Goal: Task Accomplishment & Management: Use online tool/utility

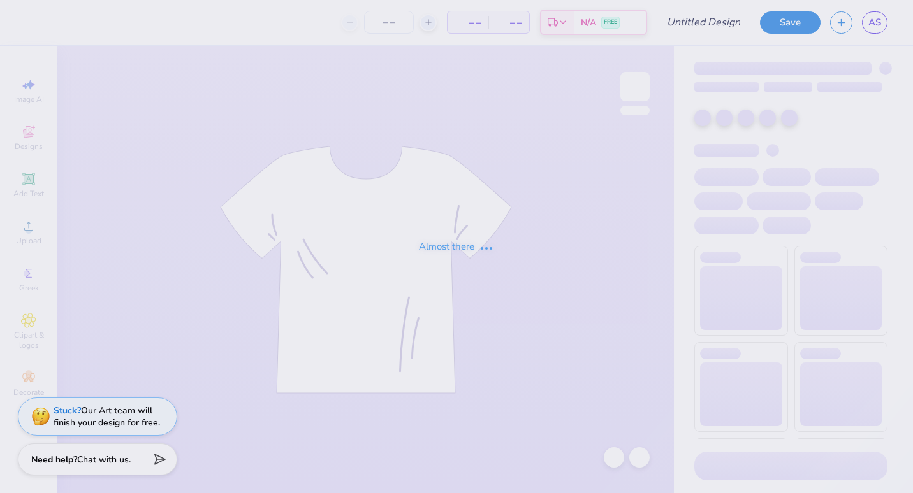
type input "1977 shorts"
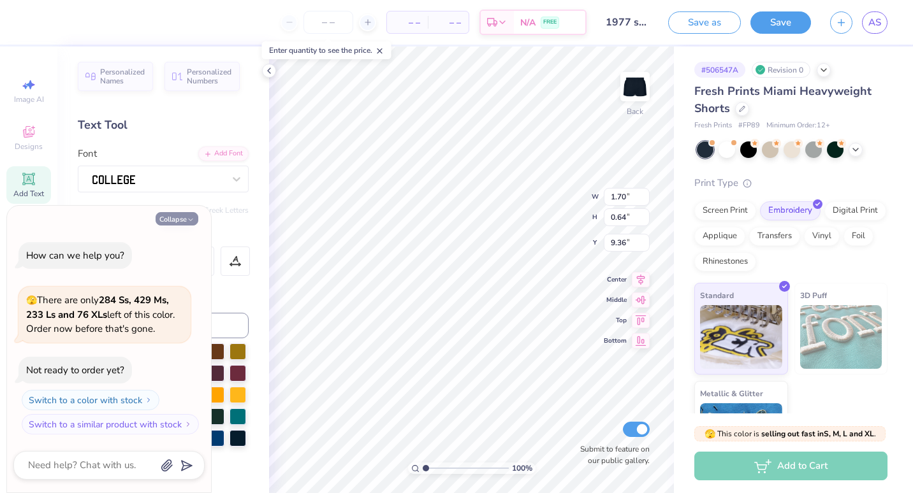
click at [190, 217] on icon "button" at bounding box center [191, 220] width 8 height 8
type textarea "x"
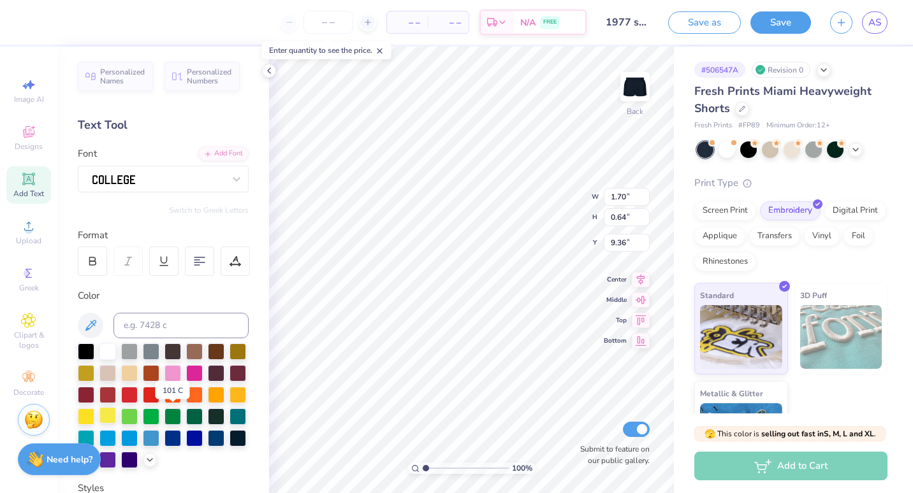
click at [116, 416] on div at bounding box center [107, 415] width 17 height 17
click at [98, 327] on icon at bounding box center [90, 325] width 15 height 15
click at [92, 323] on icon at bounding box center [90, 325] width 11 height 11
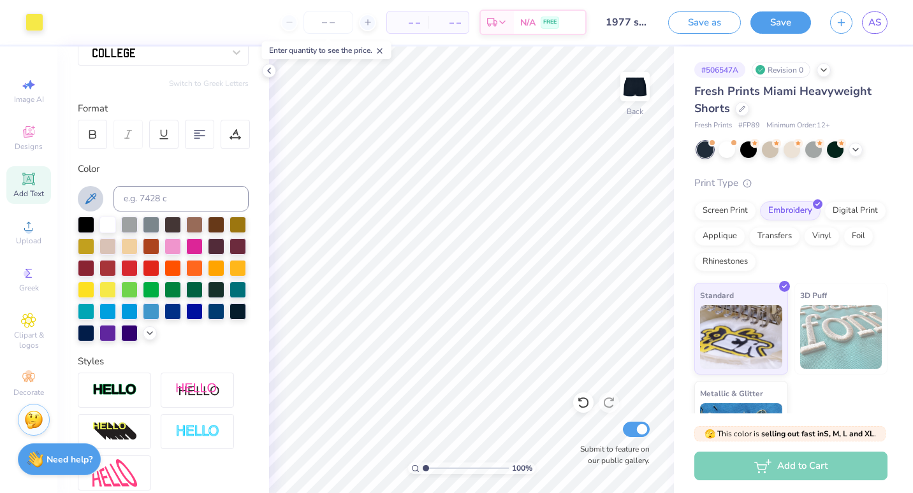
scroll to position [129, 0]
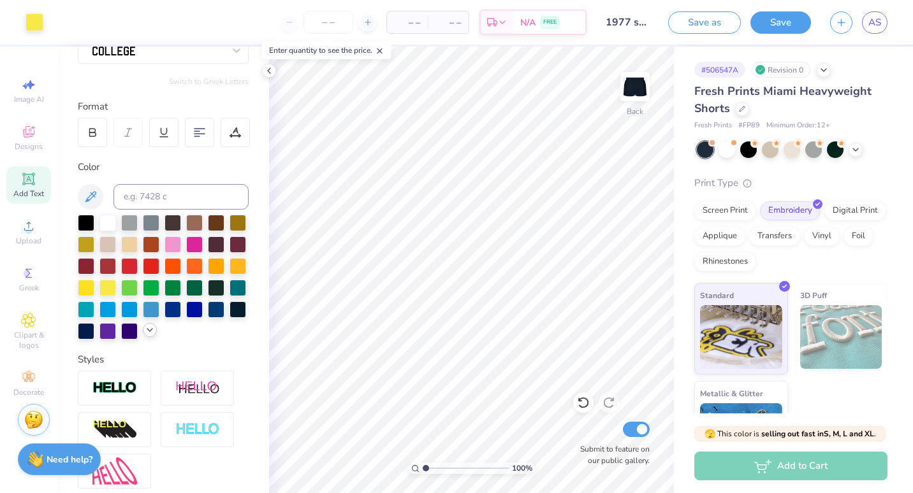
click at [143, 337] on div at bounding box center [150, 330] width 14 height 14
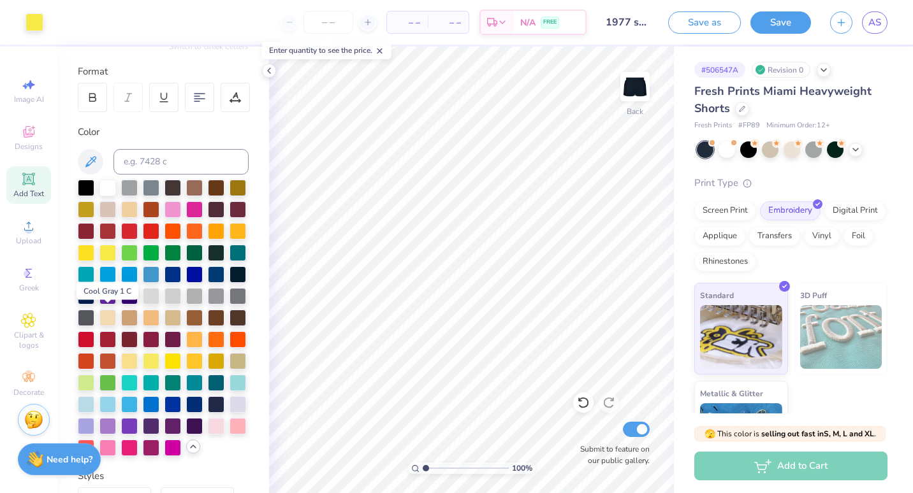
scroll to position [164, 0]
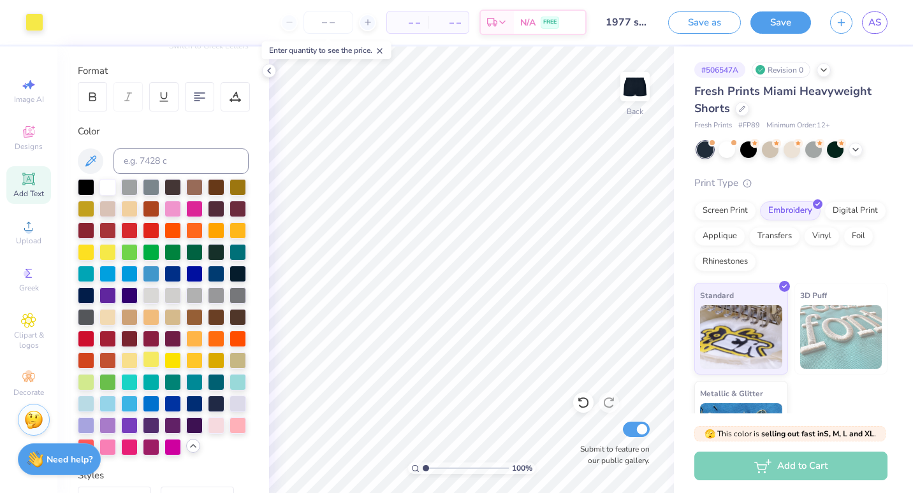
click at [159, 368] on div at bounding box center [151, 359] width 17 height 17
click at [768, 21] on button "Save" at bounding box center [780, 21] width 61 height 22
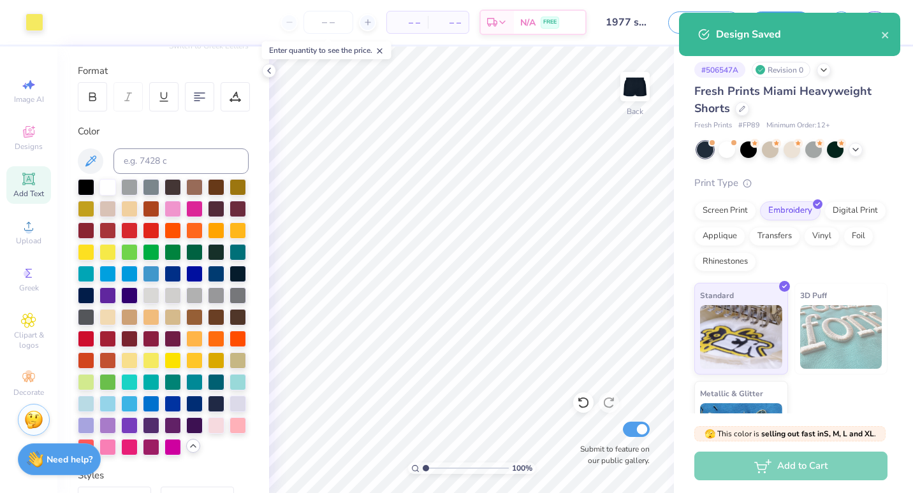
click at [880, 35] on div "Design Saved" at bounding box center [798, 34] width 165 height 15
click at [884, 31] on icon "close" at bounding box center [885, 35] width 9 height 10
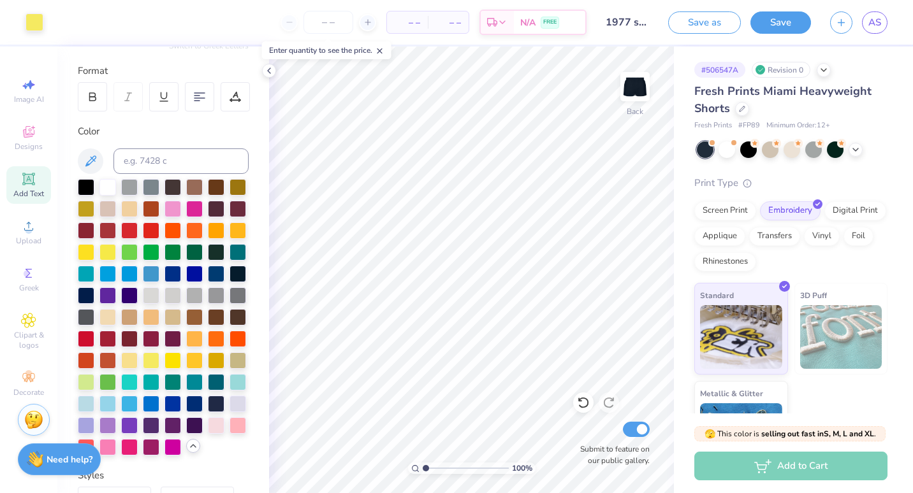
click at [878, 15] on div "Design Saved" at bounding box center [789, 12] width 226 height 5
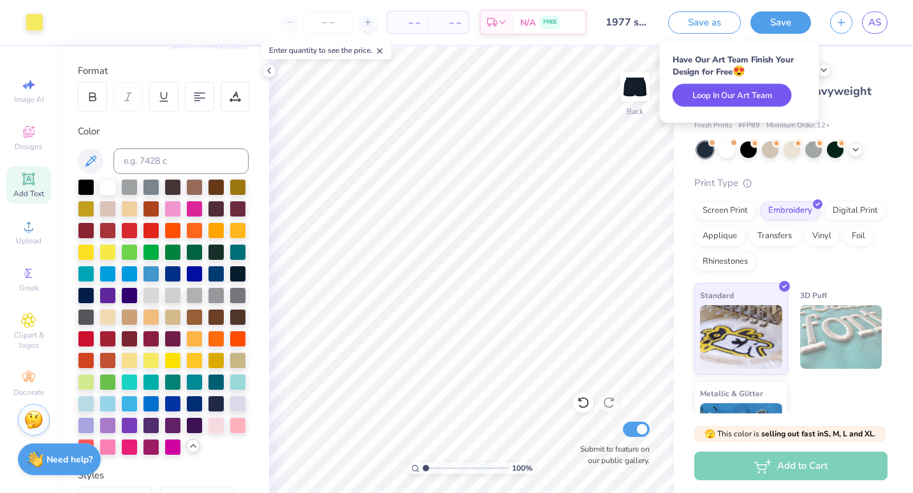
click at [774, 92] on button "Loop In Our Art Team" at bounding box center [731, 95] width 119 height 23
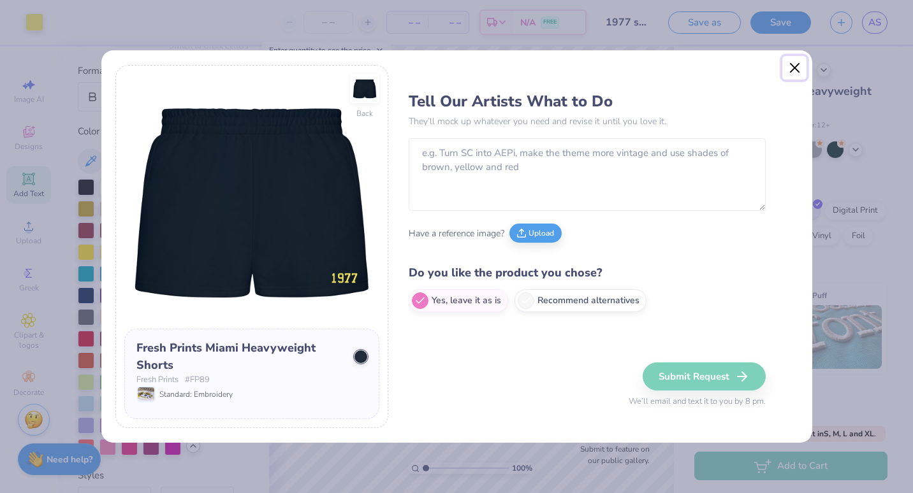
click at [793, 64] on button "Close" at bounding box center [794, 68] width 24 height 24
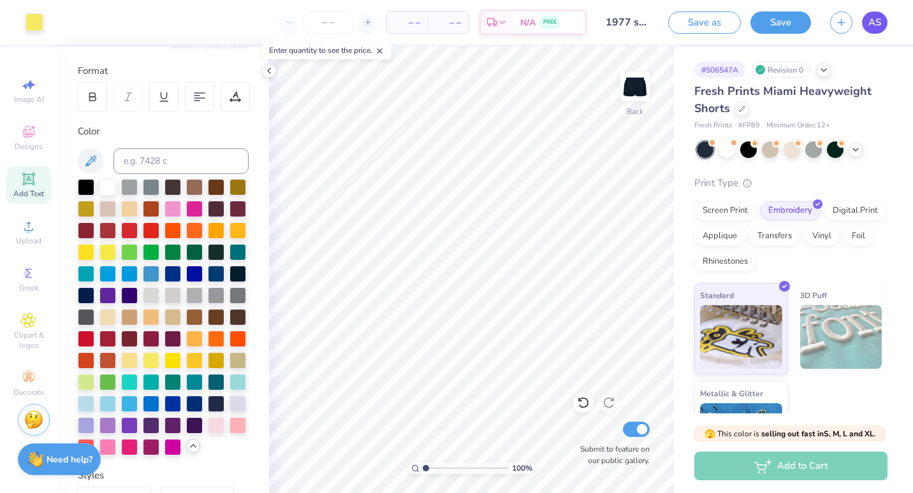
click at [871, 22] on span "AS" at bounding box center [874, 22] width 13 height 15
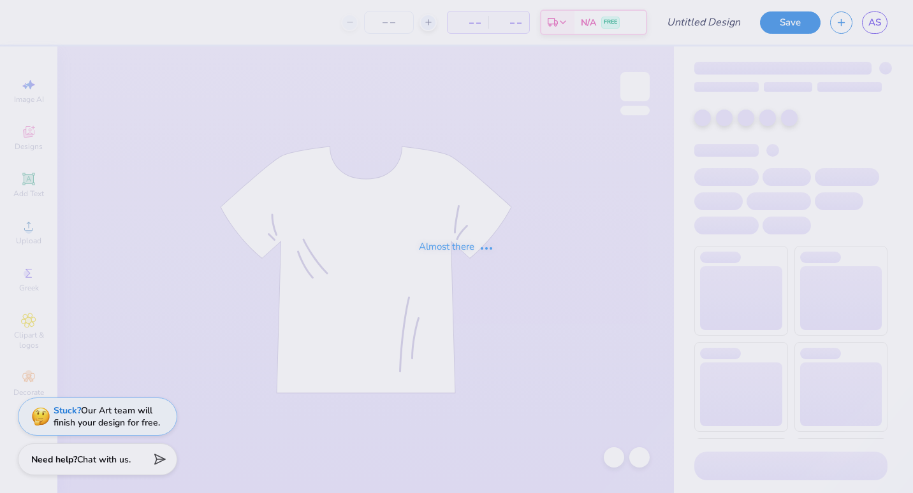
type input "[PERSON_NAME] : Sewanee: The [GEOGRAPHIC_DATA]"
type input "24"
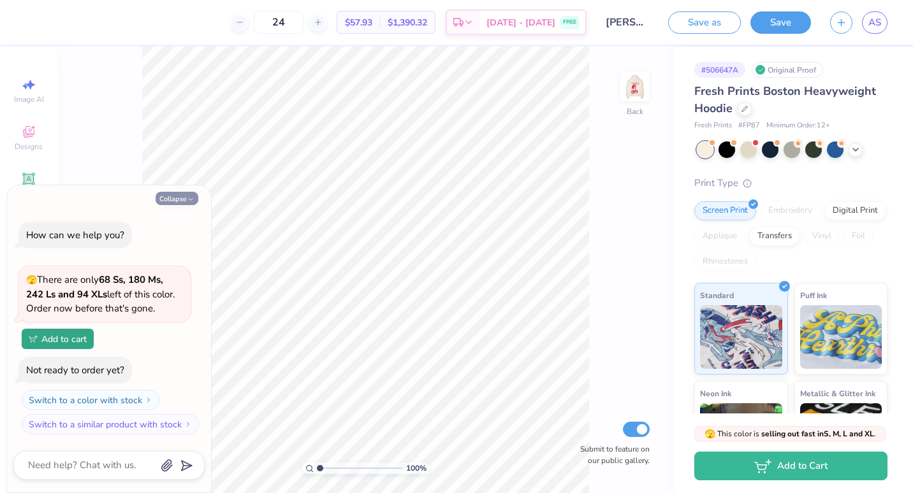
click at [191, 196] on icon "button" at bounding box center [191, 200] width 8 height 8
type textarea "x"
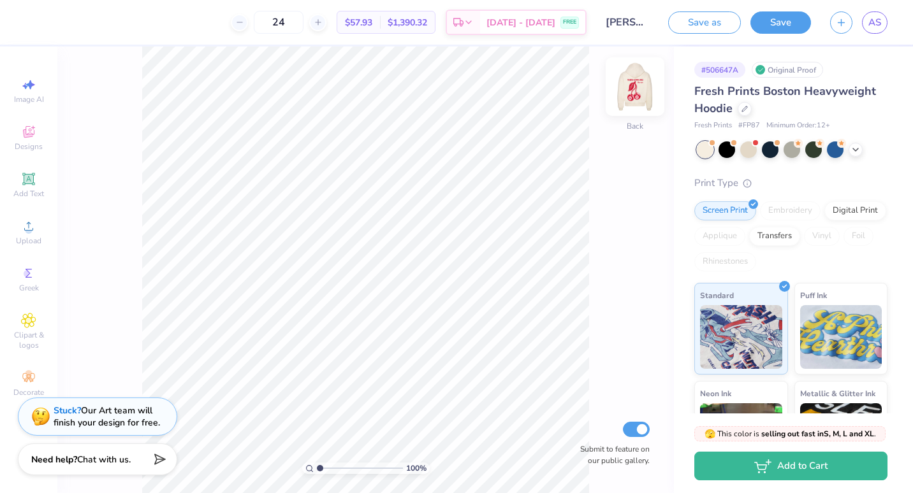
click at [644, 98] on img at bounding box center [634, 86] width 51 height 51
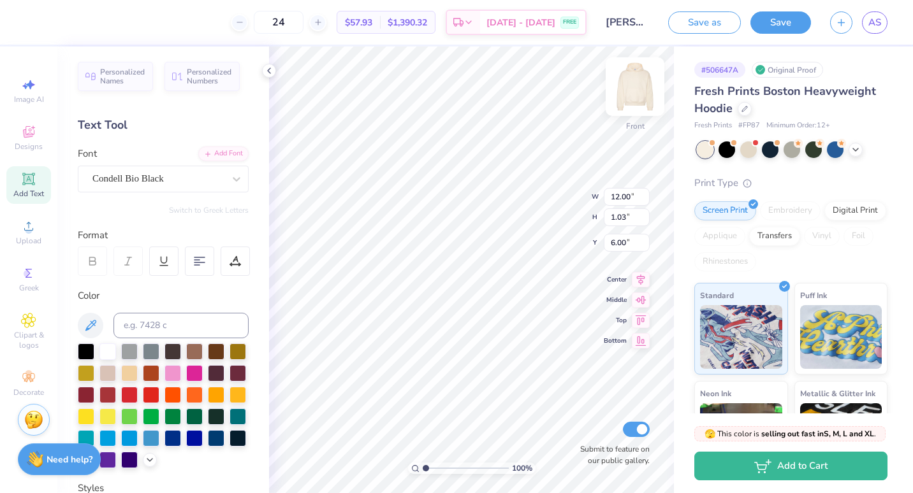
click at [632, 94] on img at bounding box center [634, 86] width 51 height 51
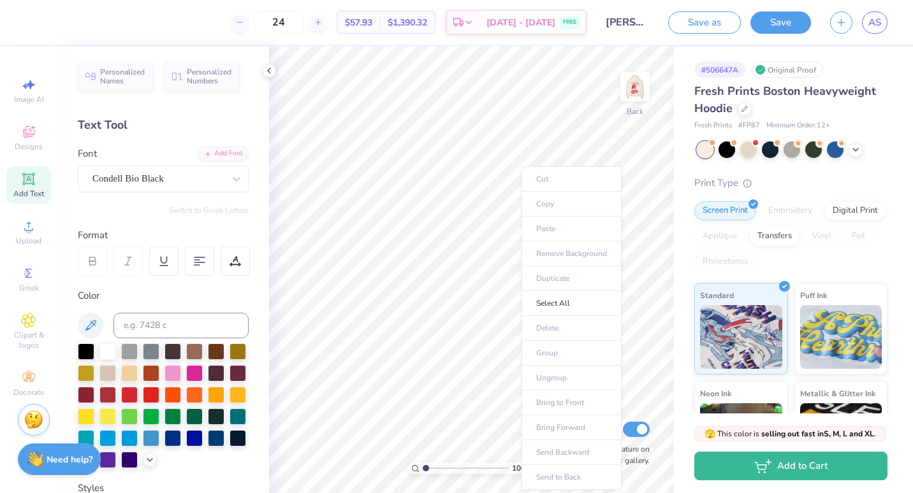
click at [545, 226] on ul "Cut Copy Paste Remove Background Duplicate Select All Delete Group Ungroup Brin…" at bounding box center [571, 328] width 100 height 324
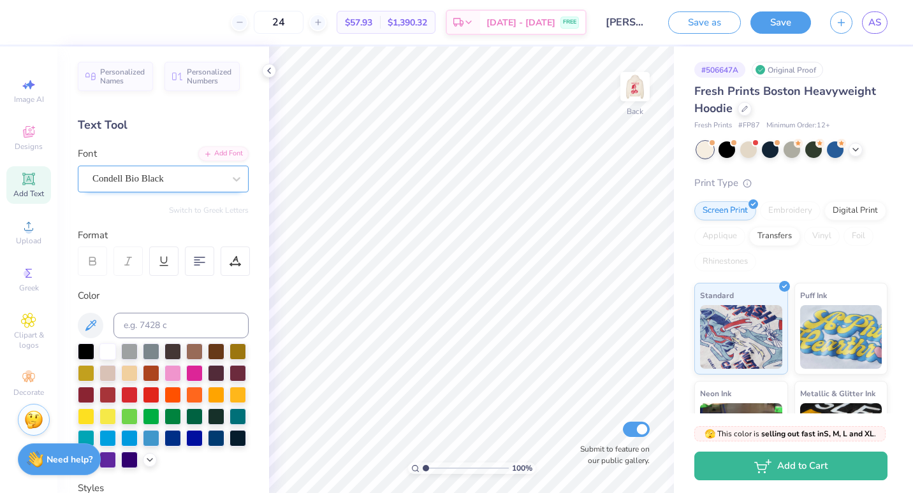
click at [153, 178] on div "Condell Bio Black" at bounding box center [158, 179] width 134 height 20
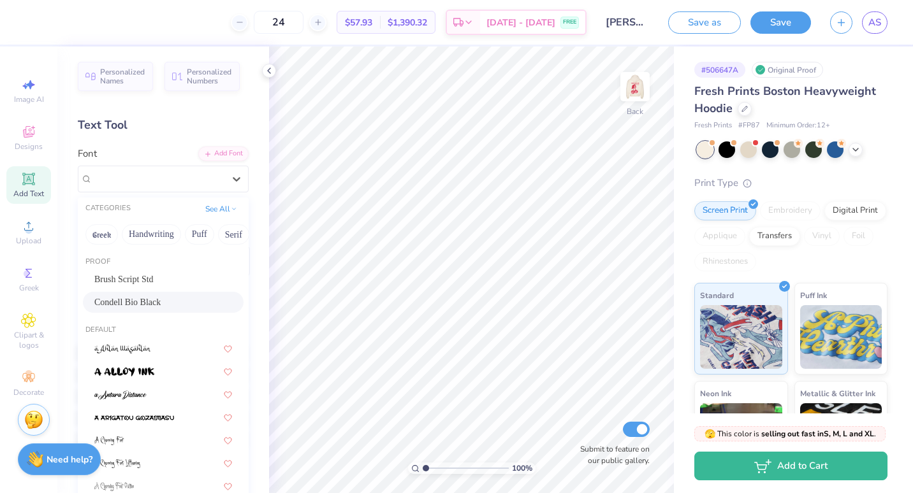
click at [170, 304] on div "Condell Bio Black" at bounding box center [163, 302] width 138 height 13
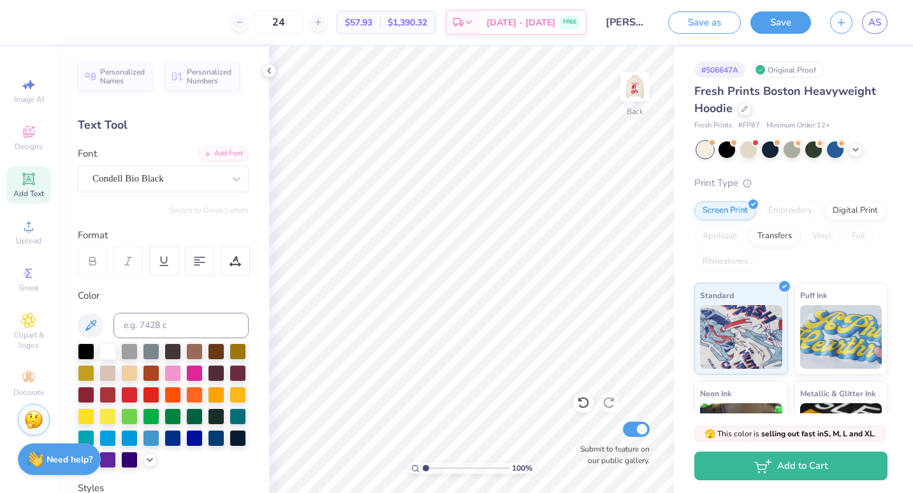
click at [31, 182] on icon at bounding box center [29, 179] width 10 height 10
click at [211, 185] on div "Super Dream" at bounding box center [158, 179] width 134 height 20
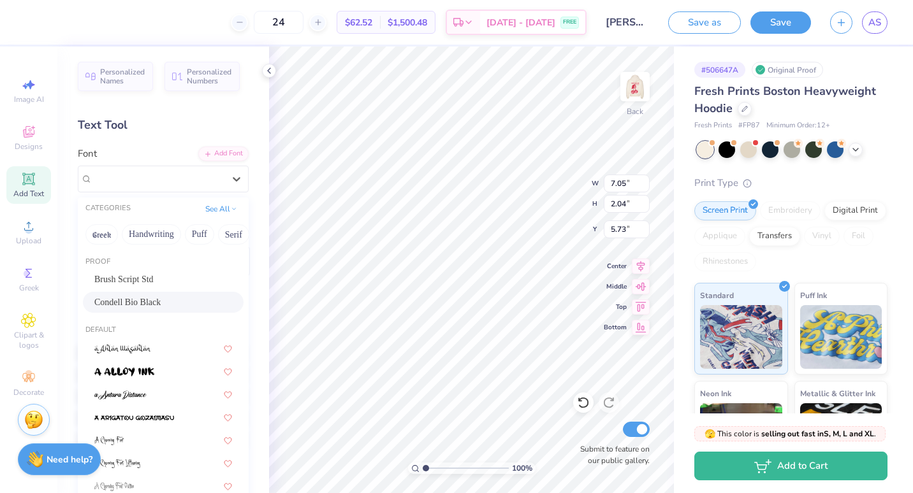
click at [184, 296] on div "Condell Bio Black" at bounding box center [163, 302] width 138 height 13
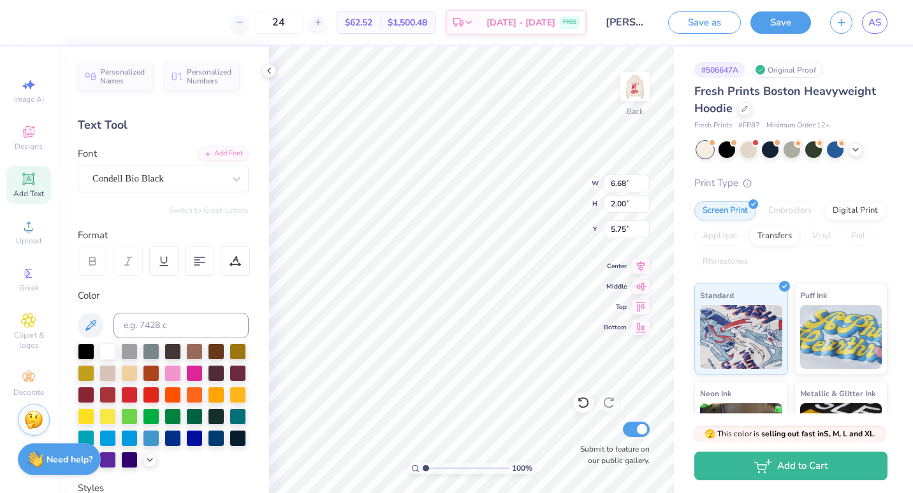
type input "6.68"
type input "2.00"
type input "5.75"
type textarea "T"
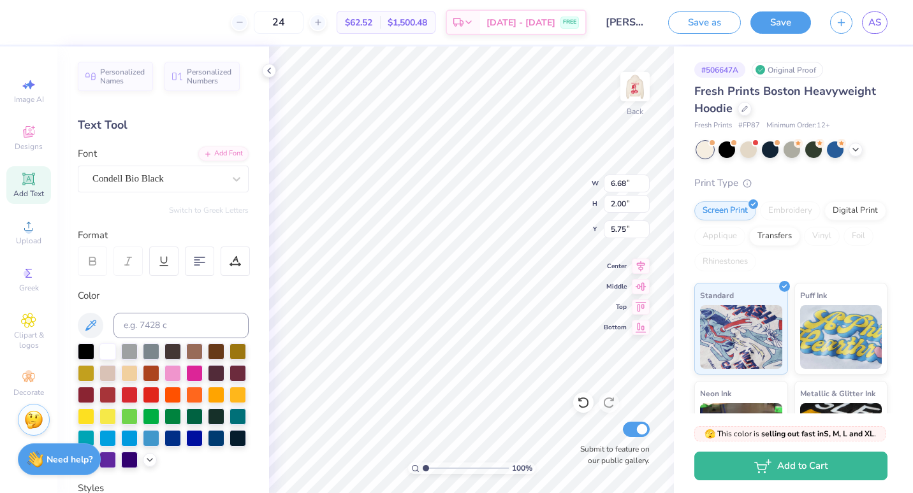
scroll to position [10, 1]
type textarea "1977"
type input "4.49"
type input "1.58"
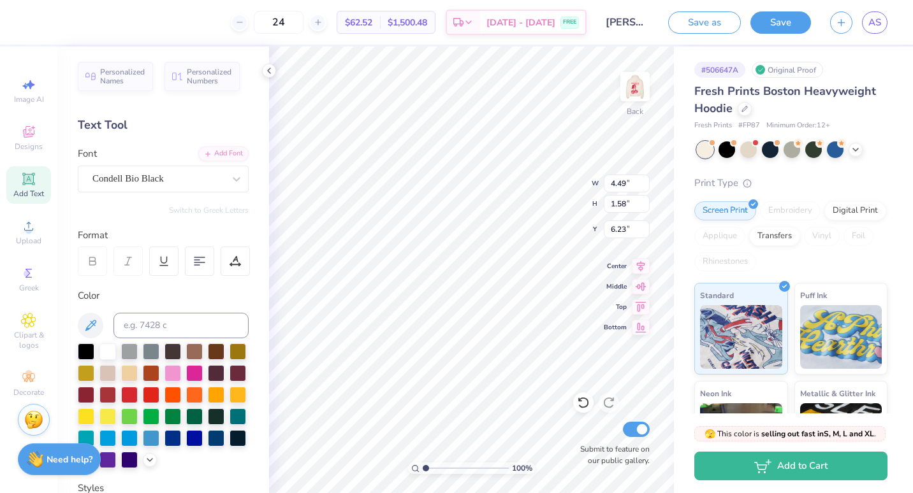
type input "6.23"
type input "3.18"
type input "1.12"
type input "4.27"
click at [860, 152] on icon at bounding box center [855, 148] width 10 height 10
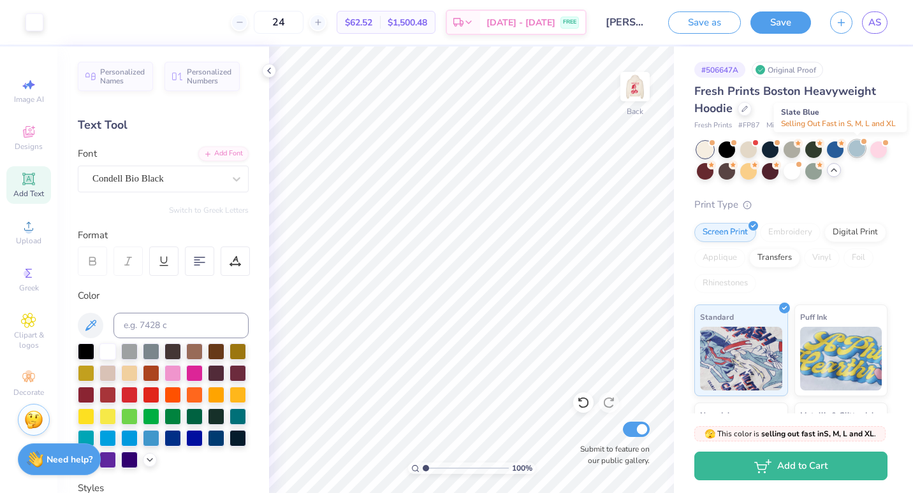
click at [853, 152] on div at bounding box center [856, 148] width 17 height 17
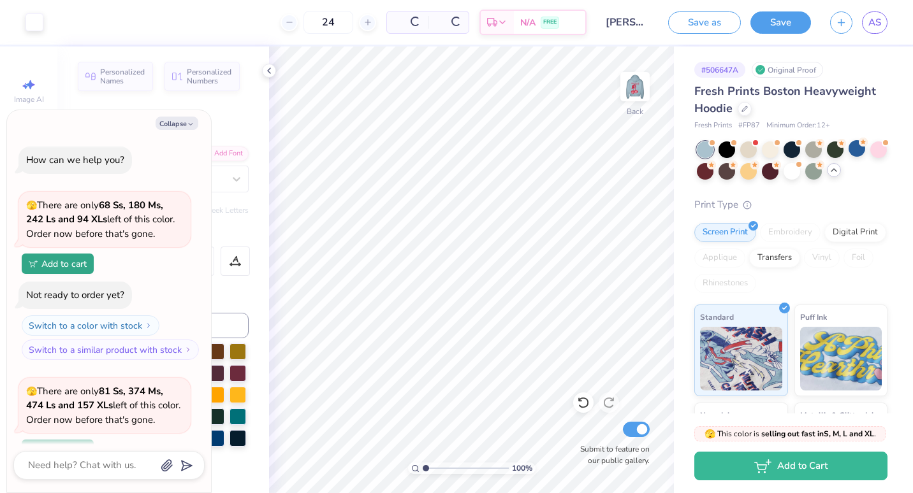
scroll to position [111, 0]
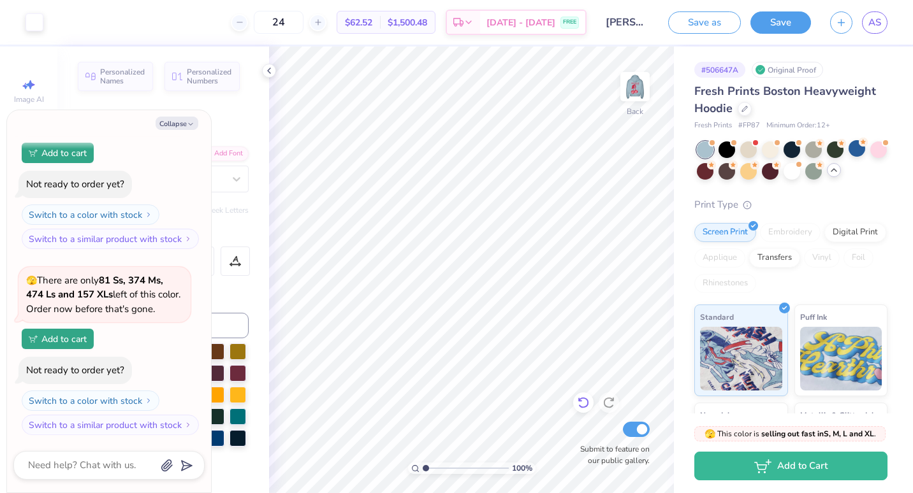
click at [579, 403] on icon at bounding box center [583, 402] width 13 height 13
click at [610, 396] on icon at bounding box center [608, 402] width 13 height 13
click at [636, 90] on img at bounding box center [634, 86] width 51 height 51
click at [190, 120] on icon "button" at bounding box center [191, 124] width 8 height 8
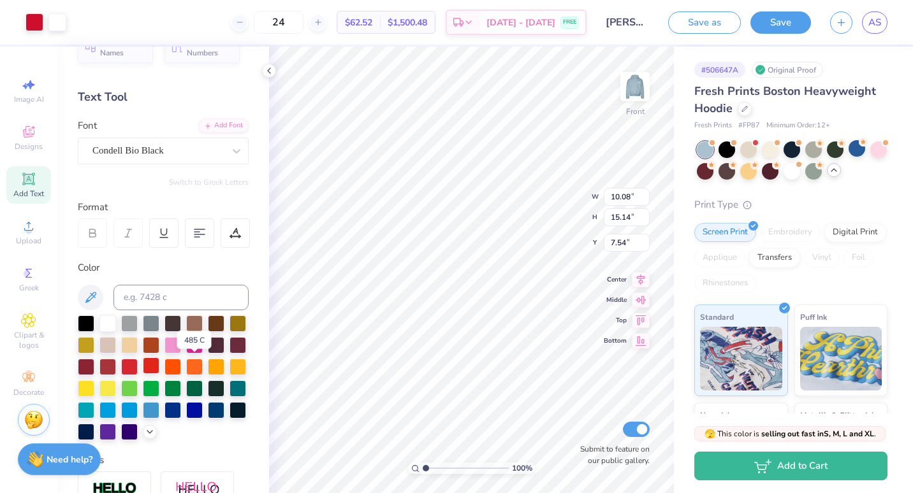
scroll to position [29, 0]
click at [164, 417] on div at bounding box center [172, 408] width 17 height 17
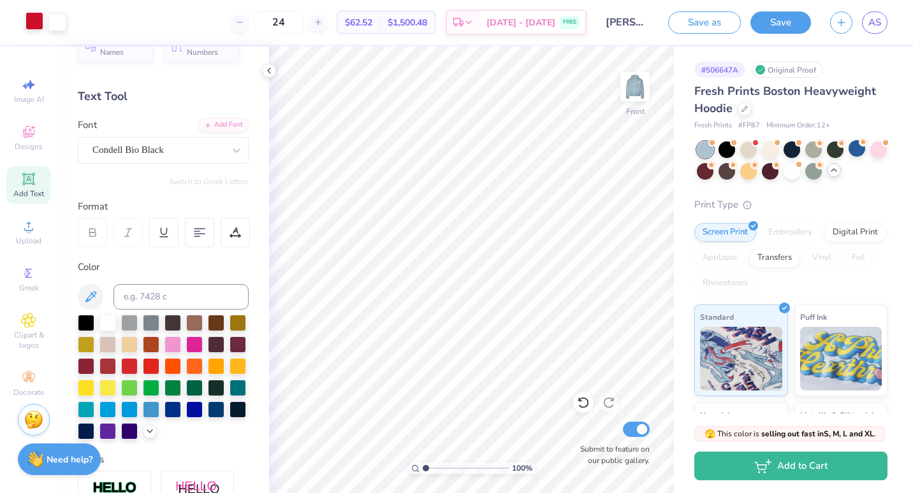
click at [36, 18] on div at bounding box center [34, 21] width 18 height 18
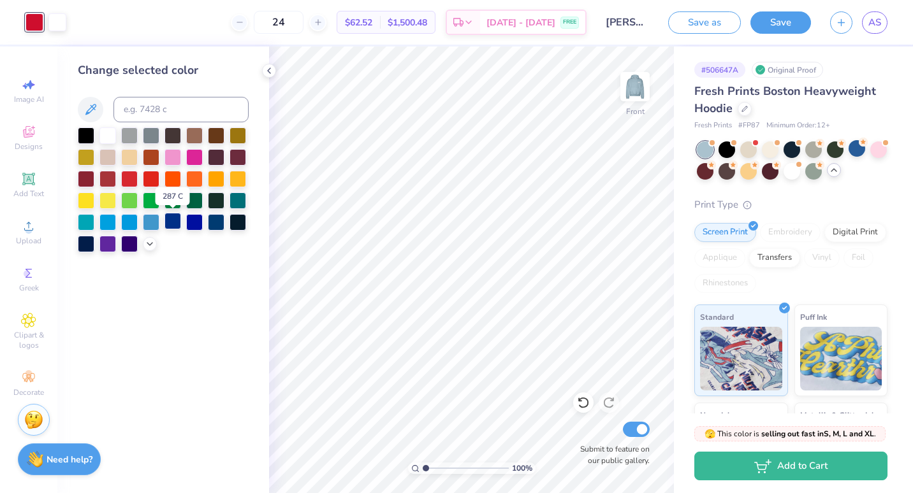
click at [178, 219] on div at bounding box center [172, 221] width 17 height 17
click at [218, 221] on div at bounding box center [216, 221] width 17 height 17
click at [632, 87] on img at bounding box center [634, 86] width 51 height 51
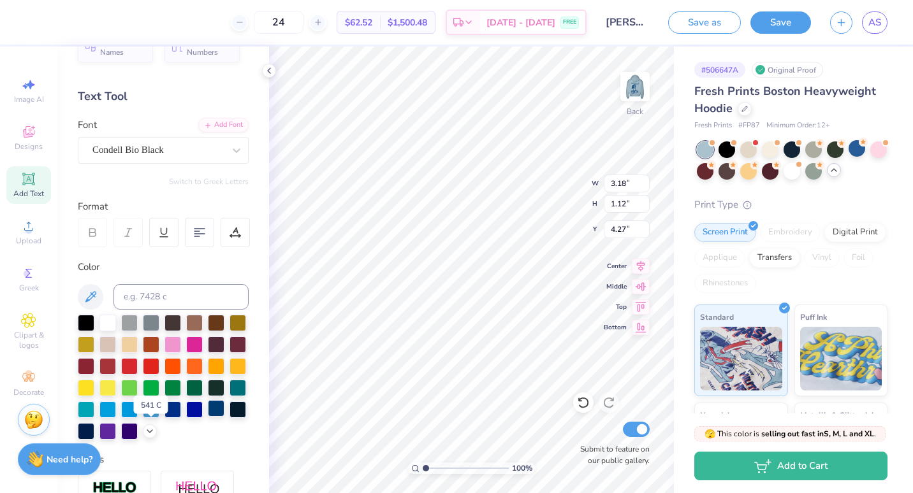
click at [208, 417] on div at bounding box center [216, 408] width 17 height 17
click at [629, 94] on img at bounding box center [634, 86] width 51 height 51
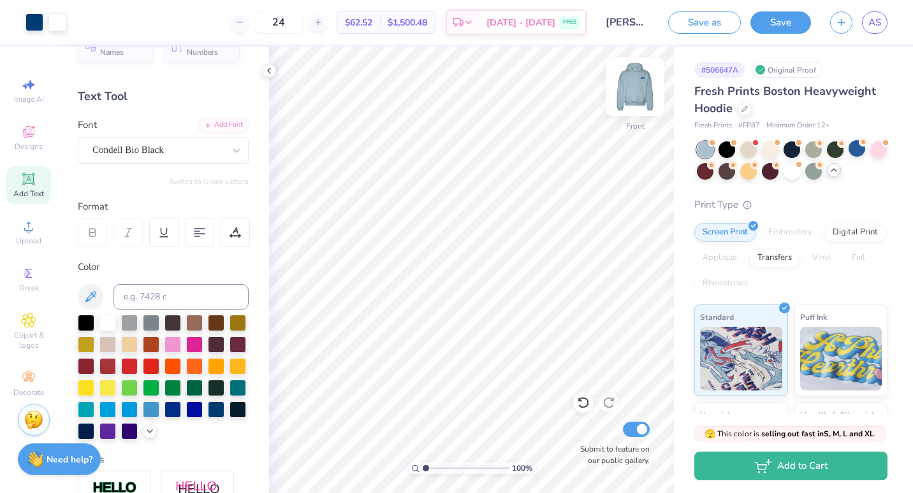
click at [640, 99] on img at bounding box center [634, 86] width 51 height 51
click at [35, 370] on icon at bounding box center [28, 377] width 15 height 15
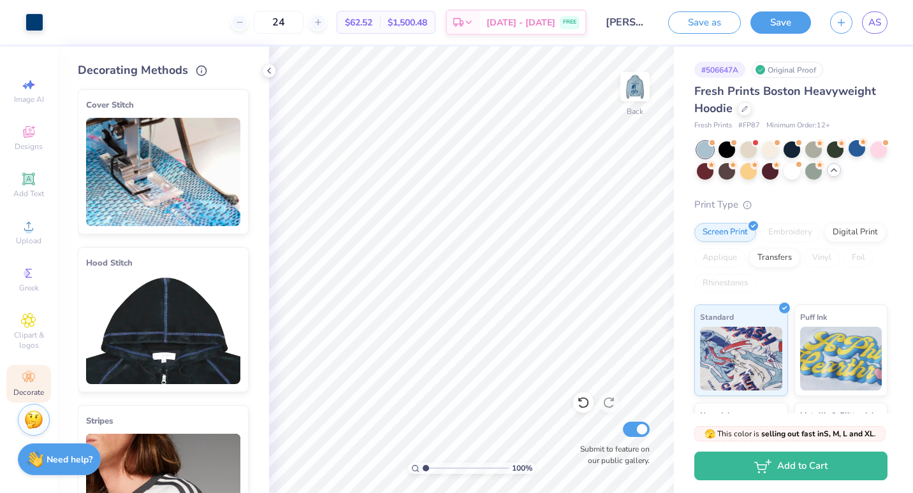
click at [149, 290] on img at bounding box center [163, 330] width 154 height 108
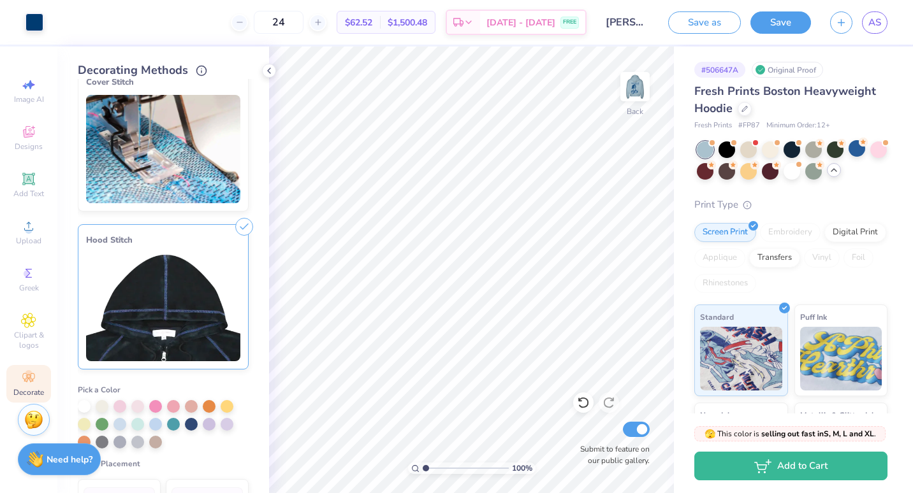
scroll to position [25, 0]
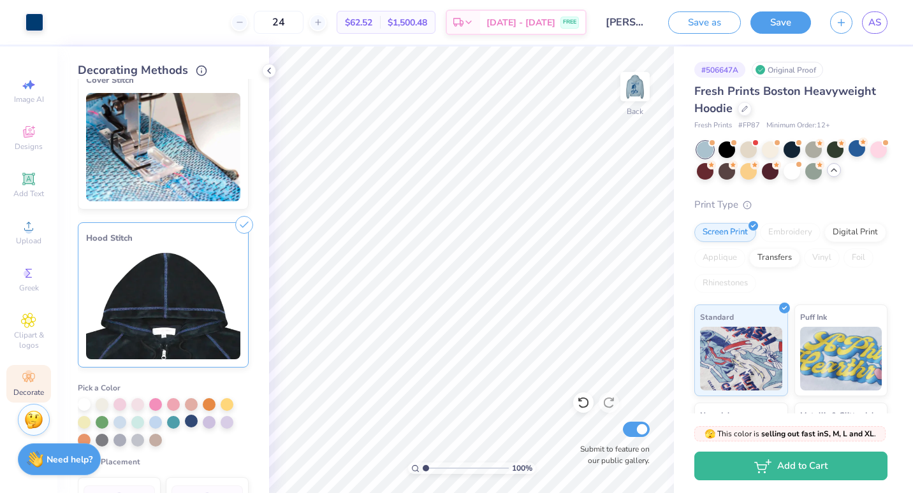
click at [191, 424] on div at bounding box center [191, 421] width 13 height 13
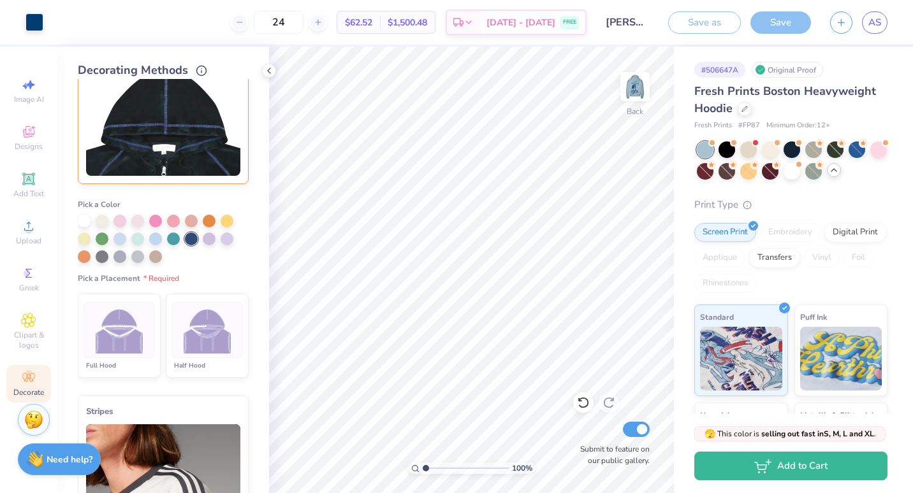
scroll to position [209, 0]
click at [196, 338] on img at bounding box center [208, 330] width 48 height 48
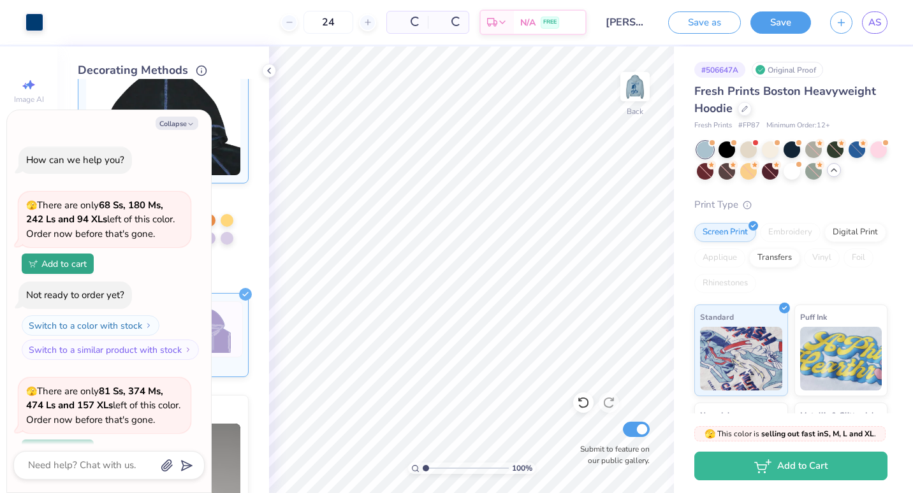
scroll to position [203, 0]
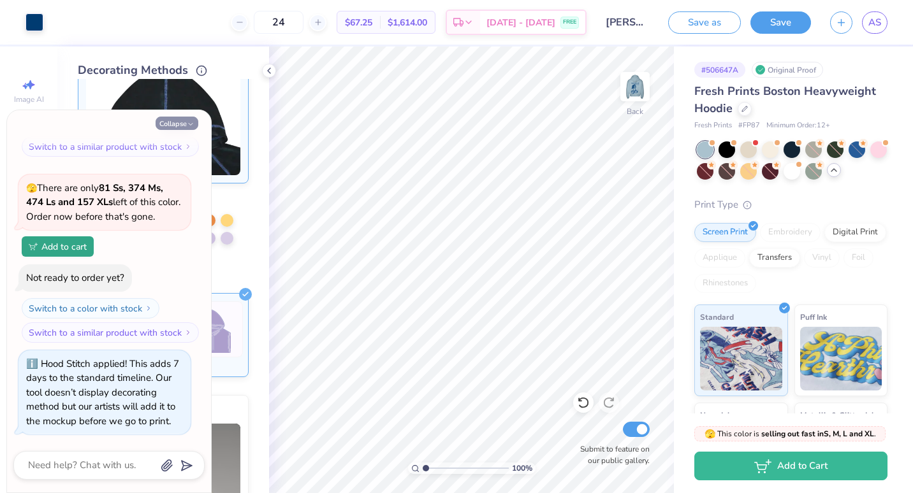
click at [195, 125] on button "Collapse" at bounding box center [177, 123] width 43 height 13
type textarea "x"
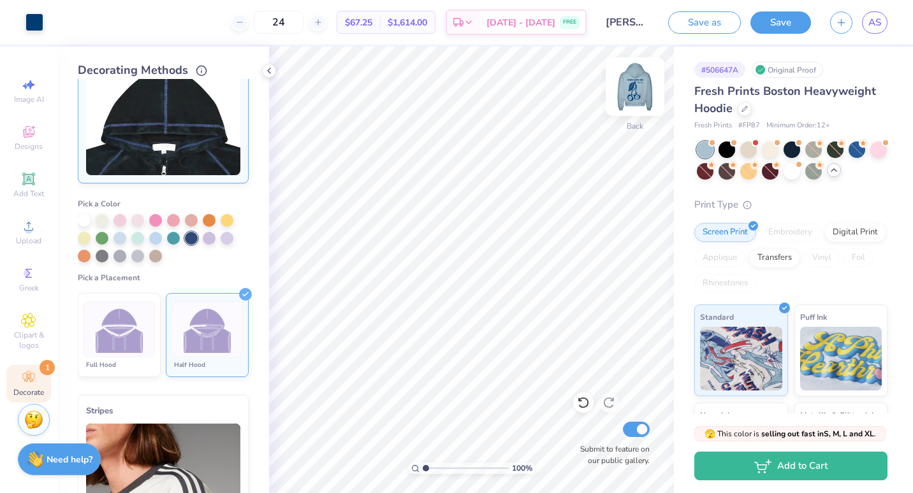
click at [642, 89] on img at bounding box center [634, 86] width 51 height 51
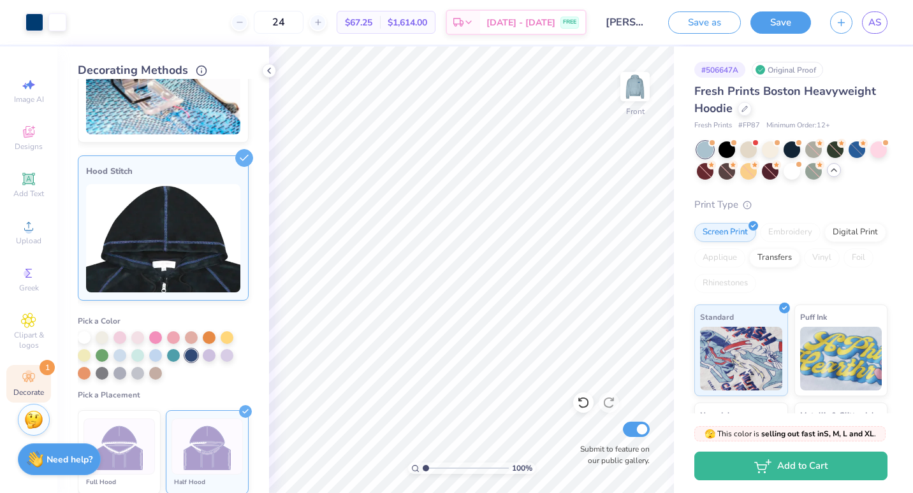
scroll to position [0, 0]
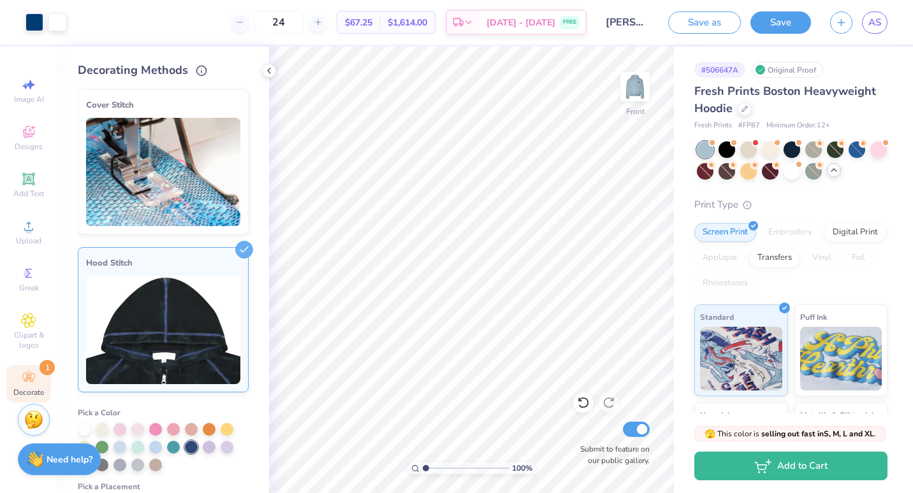
click at [166, 204] on img at bounding box center [163, 172] width 154 height 108
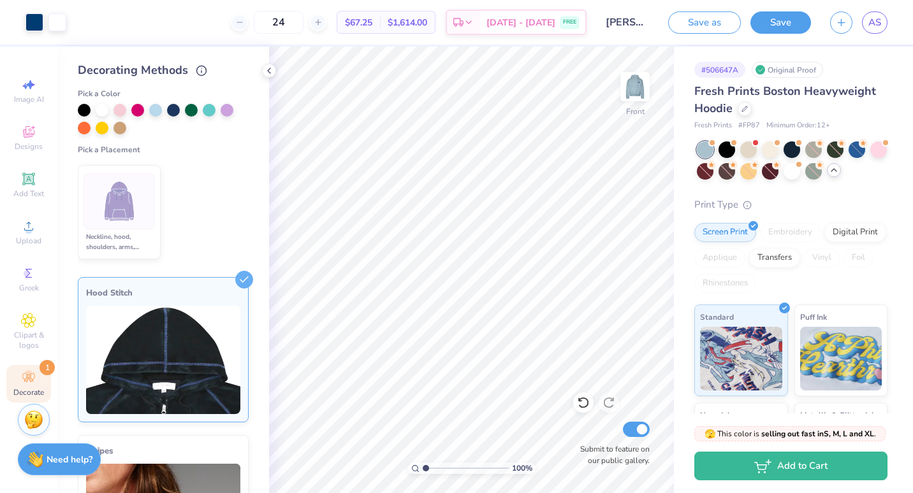
scroll to position [162, 0]
click at [628, 82] on img at bounding box center [634, 86] width 51 height 51
click at [644, 96] on img at bounding box center [634, 86] width 51 height 51
click at [646, 97] on img at bounding box center [634, 86] width 51 height 51
click at [642, 97] on img at bounding box center [634, 86] width 51 height 51
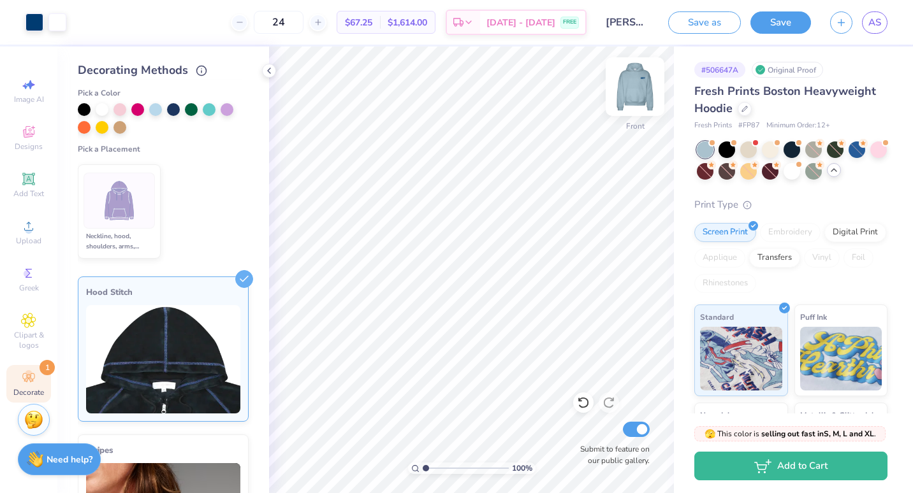
click at [639, 97] on img at bounding box center [634, 86] width 51 height 51
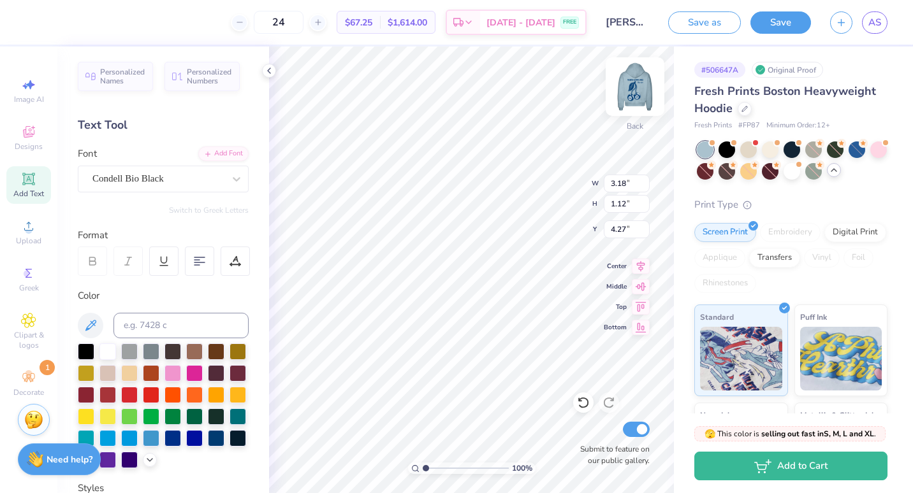
scroll to position [10, 2]
type textarea "1"
click at [29, 284] on span "Greek" at bounding box center [29, 288] width 20 height 10
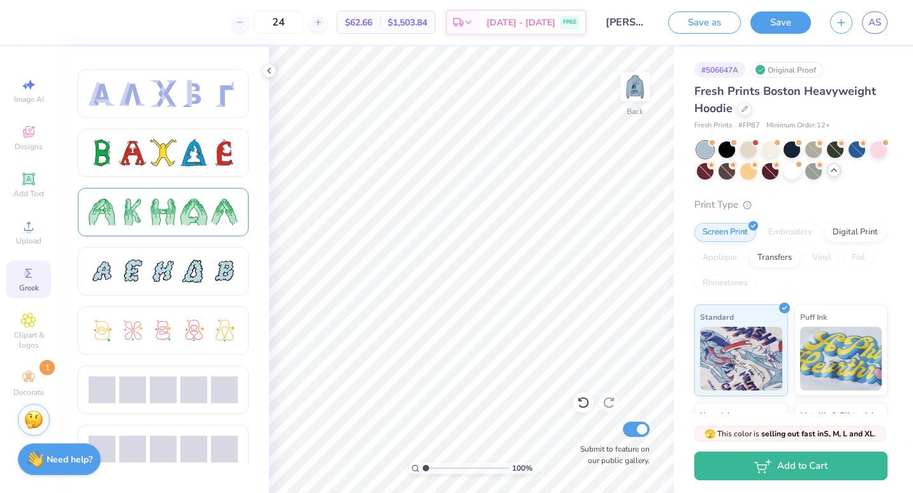
scroll to position [183, 0]
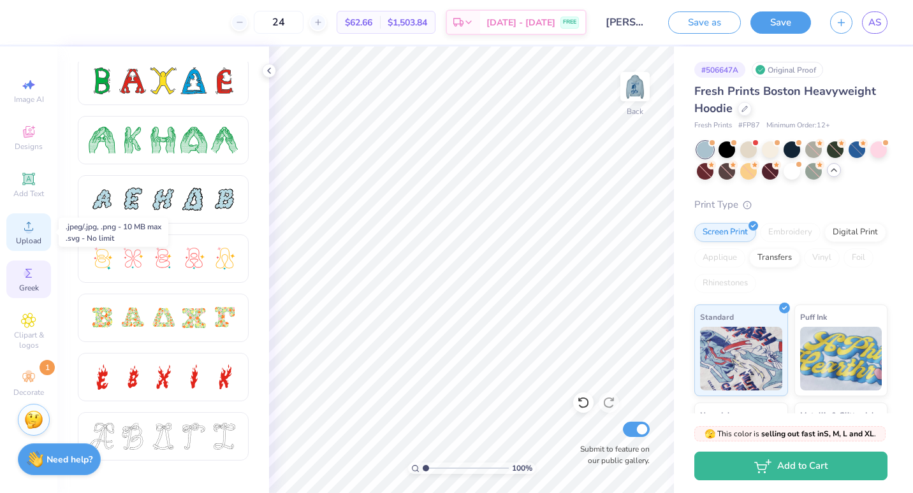
click at [31, 235] on div "Upload" at bounding box center [28, 233] width 45 height 38
click at [31, 190] on span "Add Text" at bounding box center [28, 194] width 31 height 10
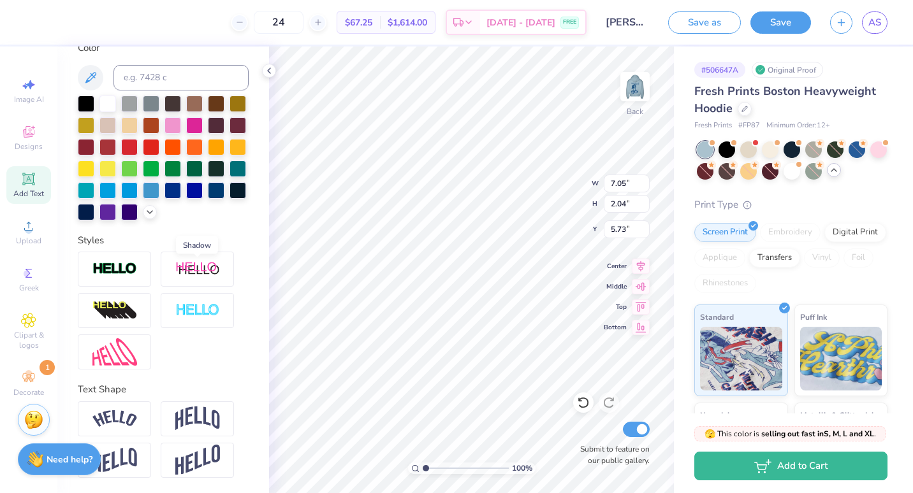
scroll to position [0, 0]
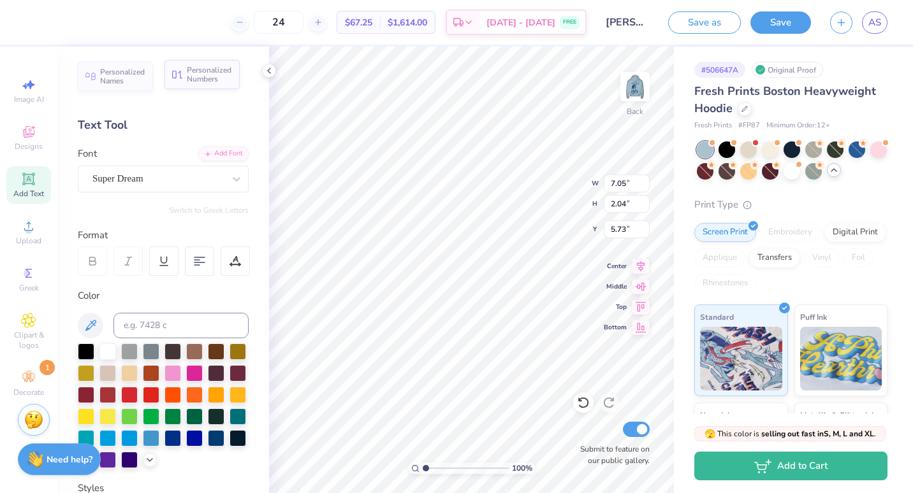
click at [218, 76] on span "Personalized Numbers" at bounding box center [209, 75] width 45 height 18
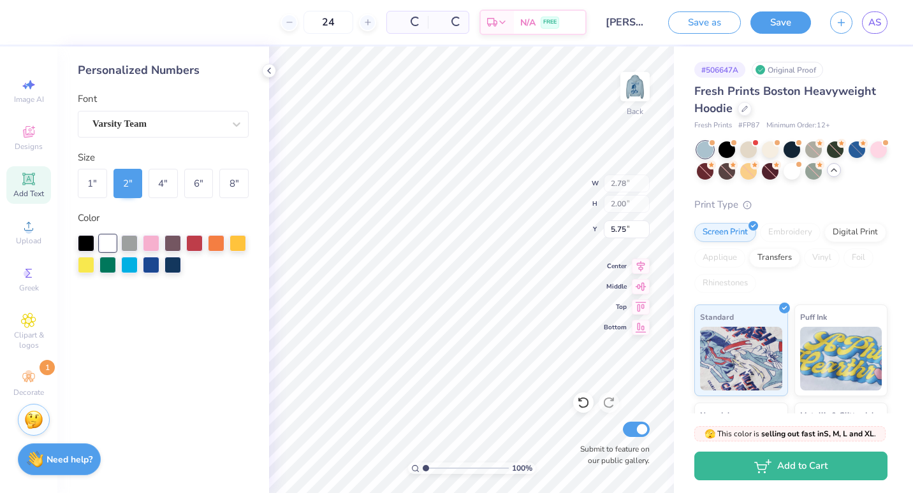
type input "2.78"
type input "2.00"
type input "5.75"
click at [265, 72] on icon at bounding box center [269, 71] width 10 height 10
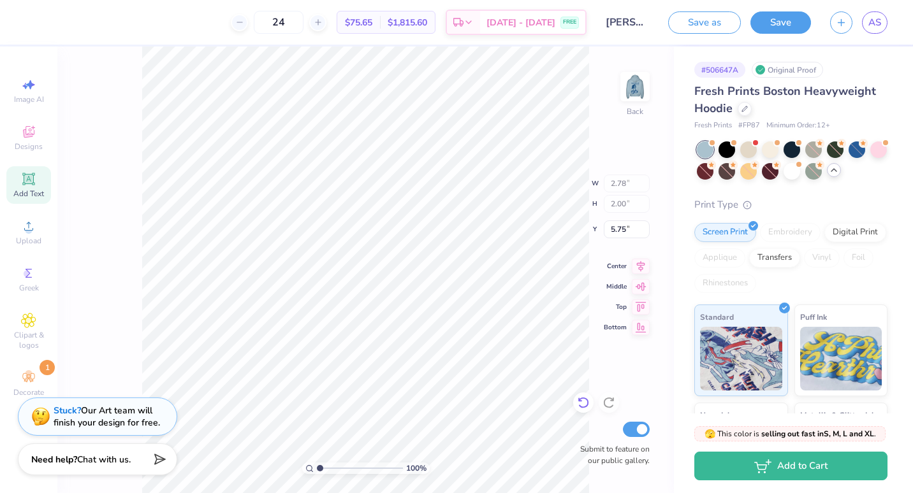
click at [581, 405] on icon at bounding box center [583, 402] width 13 height 13
type input "7.05"
type input "2.04"
type input "5.73"
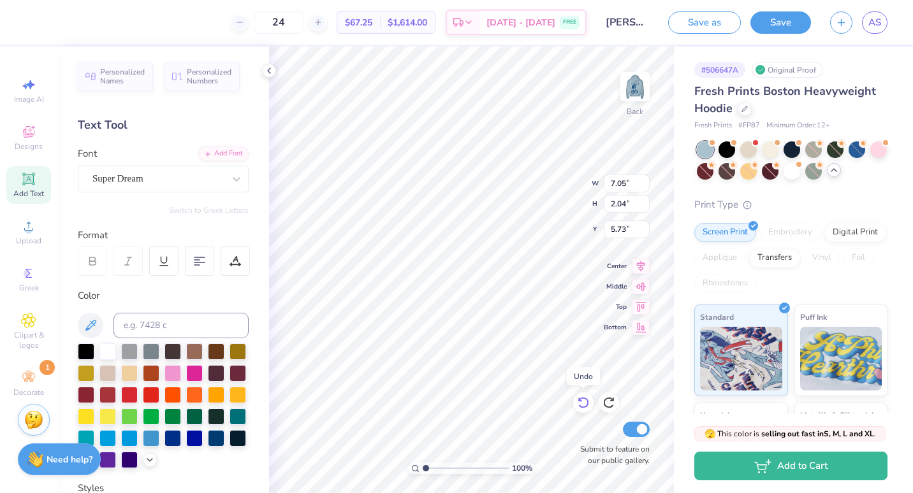
click at [581, 405] on icon at bounding box center [583, 402] width 13 height 13
click at [583, 405] on icon at bounding box center [583, 402] width 13 height 13
click at [779, 25] on button "Save" at bounding box center [780, 21] width 61 height 22
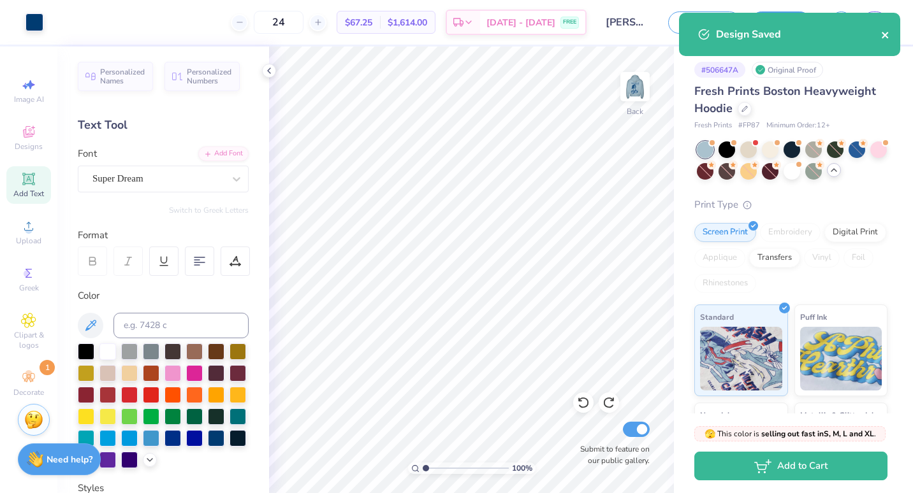
click at [884, 34] on icon "close" at bounding box center [884, 35] width 6 height 6
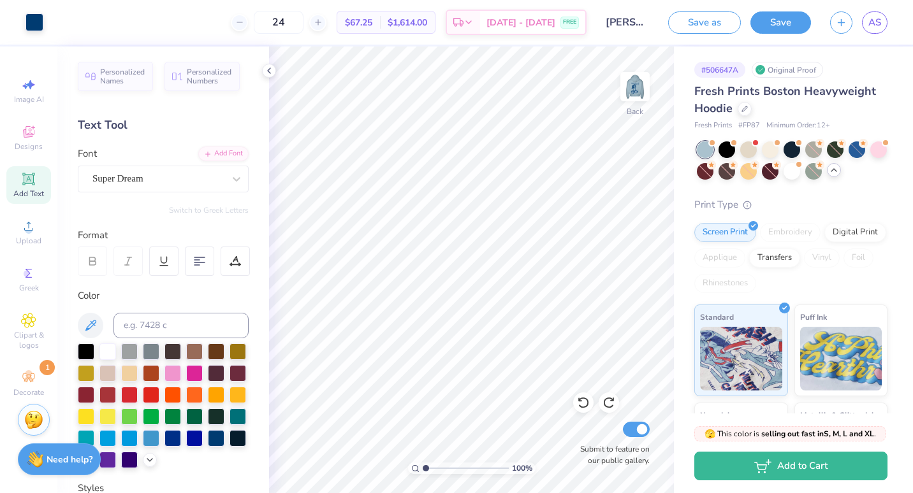
click at [879, 15] on div "Design Saved" at bounding box center [789, 12] width 226 height 5
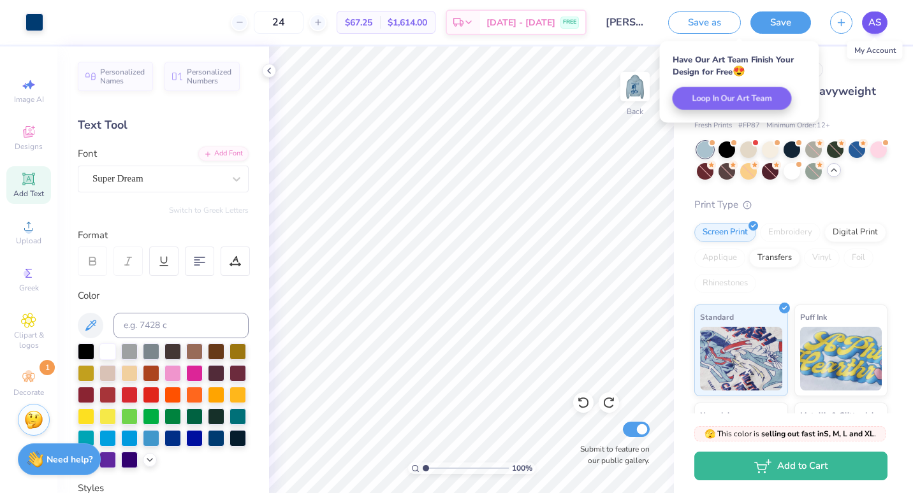
click at [881, 25] on body "Art colors 24 $67.25 Per Item $1,614.00 Total Est. Delivery Aug 30 - Sep 2 FREE…" at bounding box center [456, 246] width 913 height 493
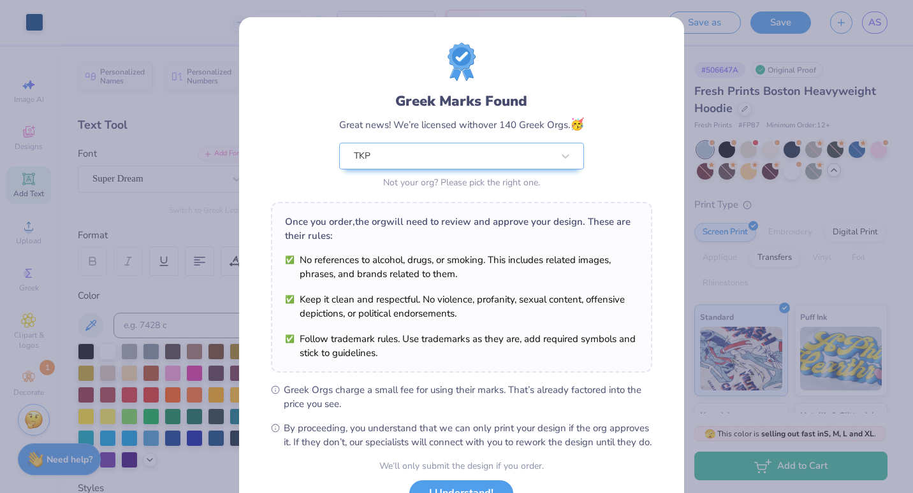
scroll to position [103, 0]
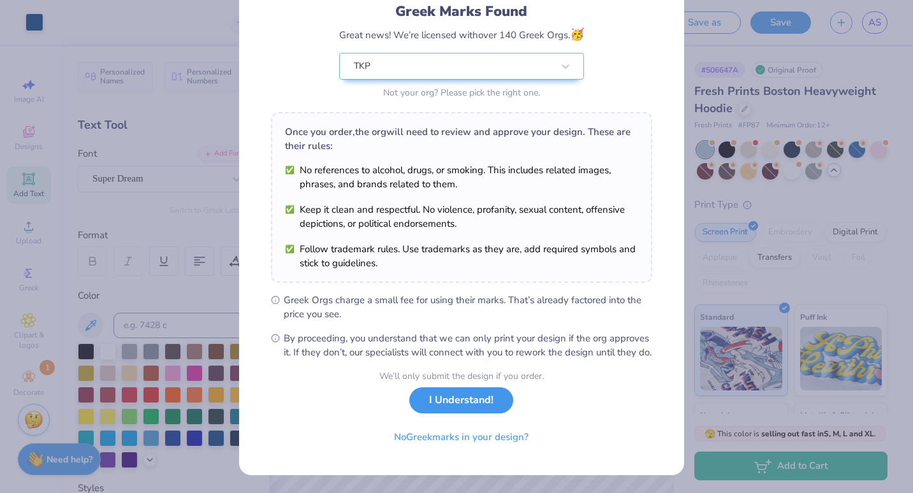
click at [470, 398] on button "I Understand!" at bounding box center [461, 401] width 104 height 26
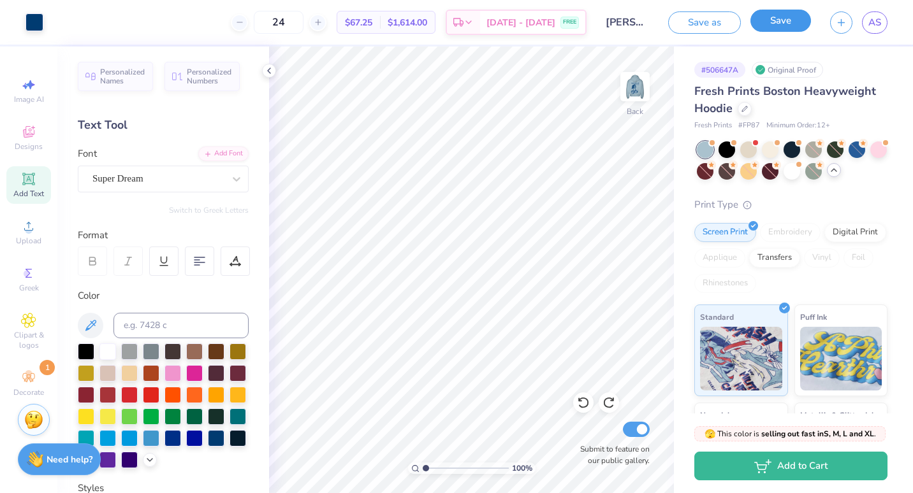
click at [793, 20] on button "Save" at bounding box center [780, 21] width 61 height 22
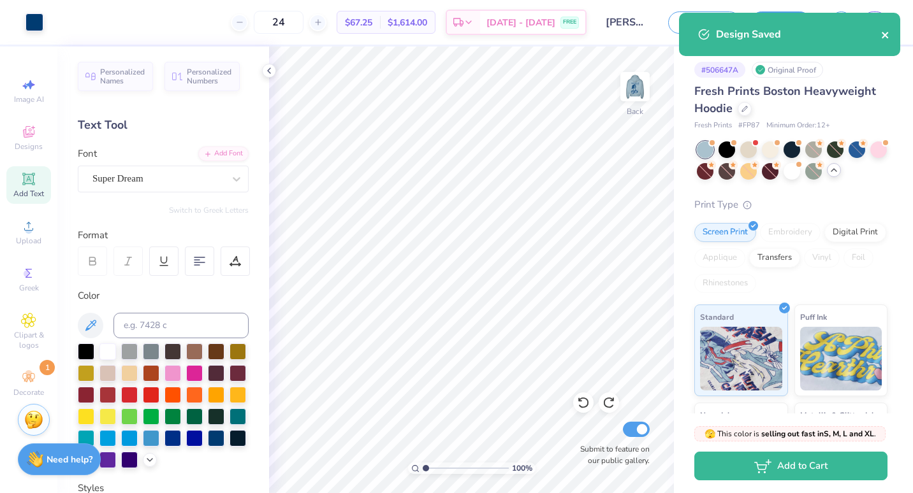
click at [883, 31] on icon "close" at bounding box center [885, 35] width 9 height 10
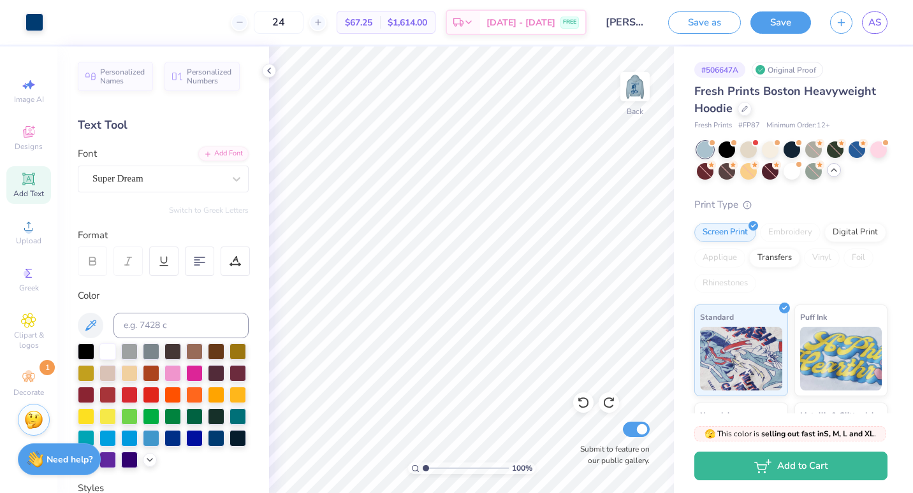
click at [877, 24] on div "Design Saved" at bounding box center [789, 39] width 226 height 58
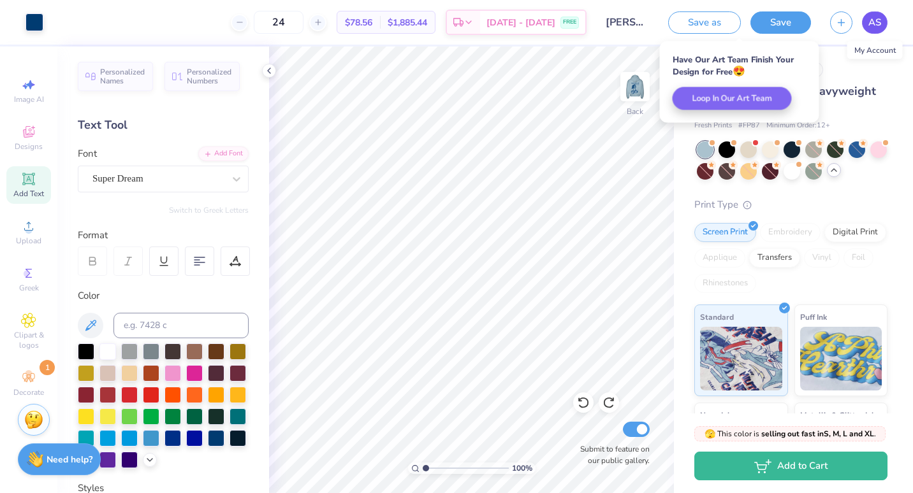
click at [883, 24] on link "AS" at bounding box center [874, 22] width 25 height 22
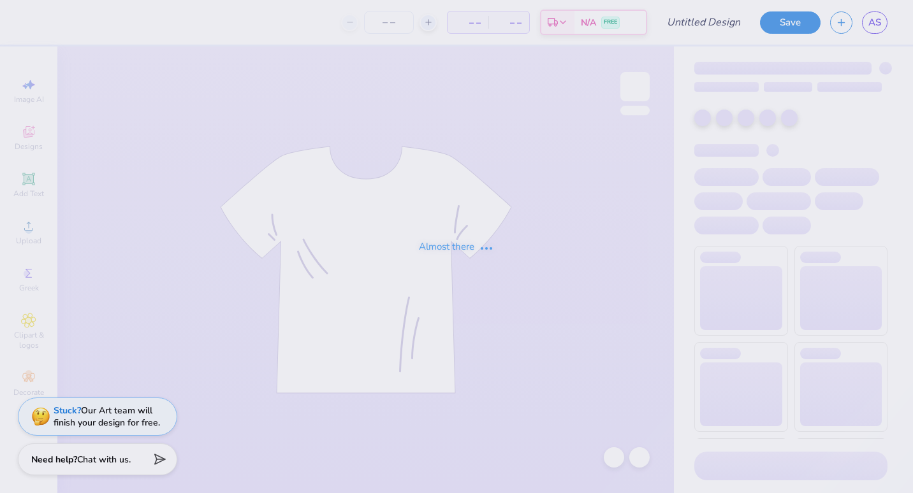
type input "1977 shorts"
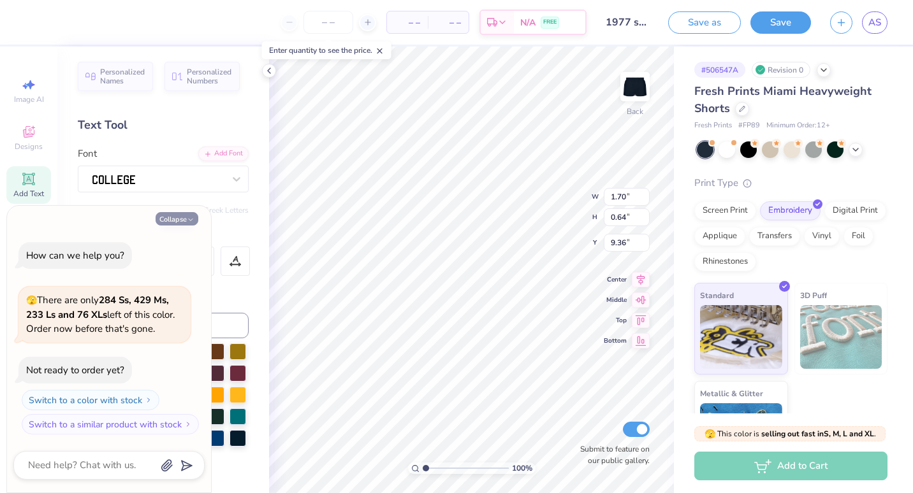
click at [188, 219] on icon "button" at bounding box center [191, 220] width 8 height 8
type textarea "x"
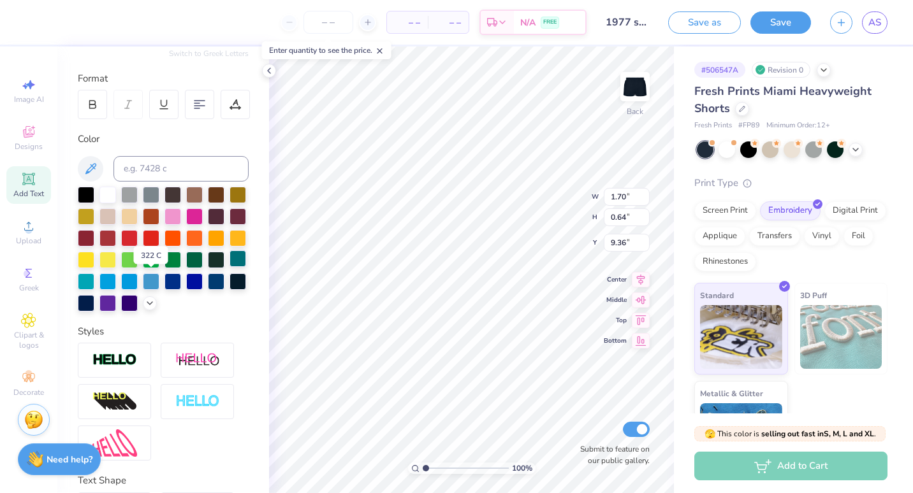
scroll to position [157, 0]
click at [145, 307] on icon at bounding box center [150, 301] width 10 height 10
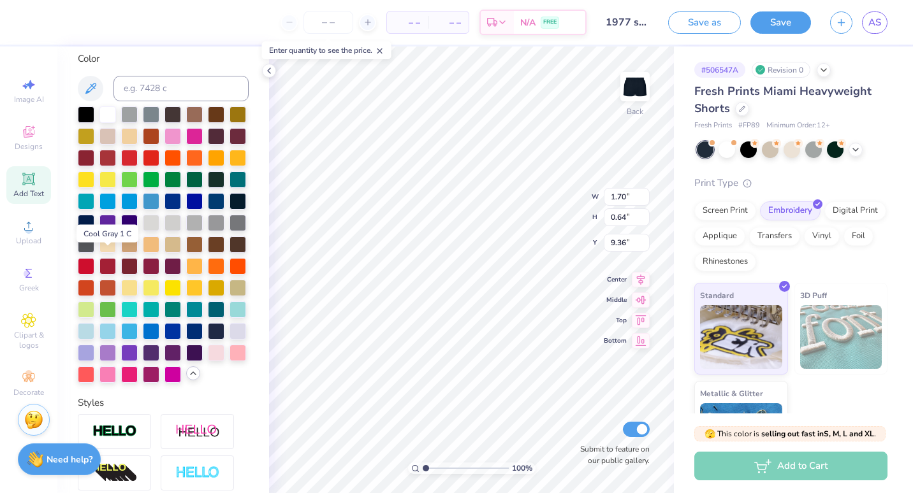
scroll to position [239, 0]
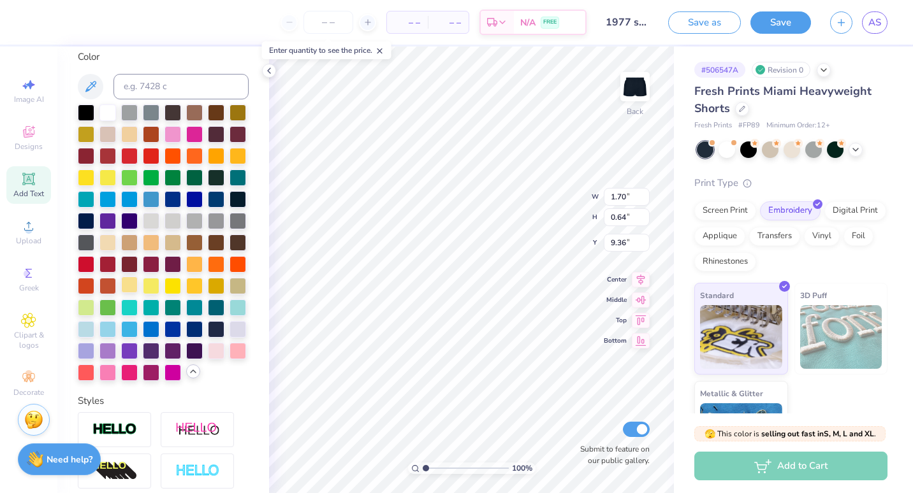
click at [138, 293] on div at bounding box center [129, 285] width 17 height 17
click at [776, 21] on button "Save" at bounding box center [780, 21] width 61 height 22
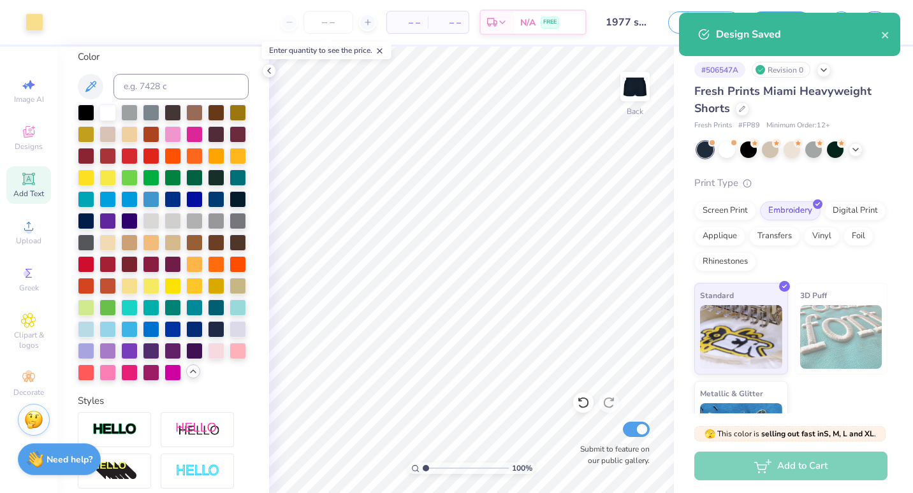
click at [880, 36] on div "Design Saved" at bounding box center [798, 34] width 165 height 15
click at [885, 34] on icon "close" at bounding box center [884, 35] width 6 height 6
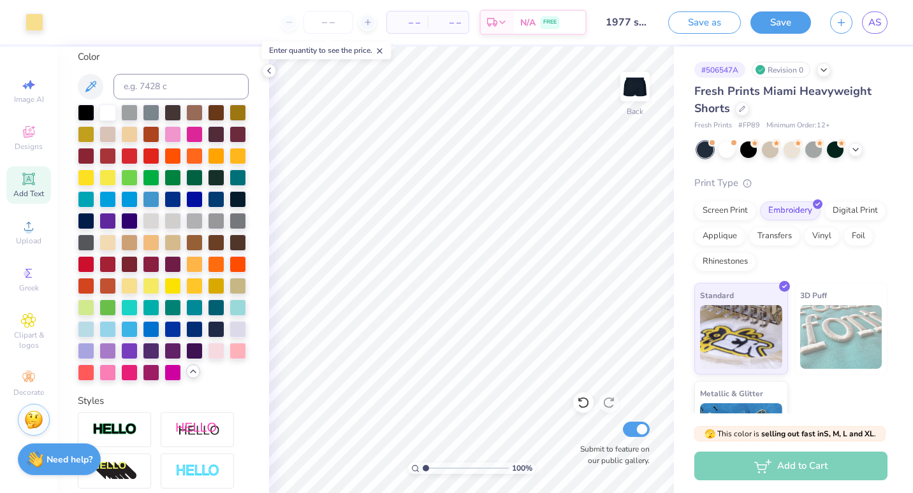
click at [871, 22] on div "Design Saved" at bounding box center [789, 39] width 226 height 58
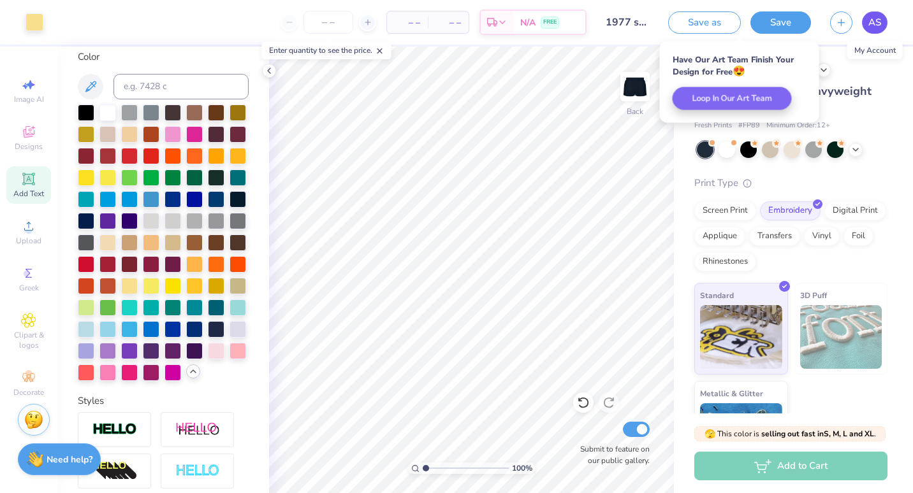
click at [871, 17] on span "AS" at bounding box center [874, 22] width 13 height 15
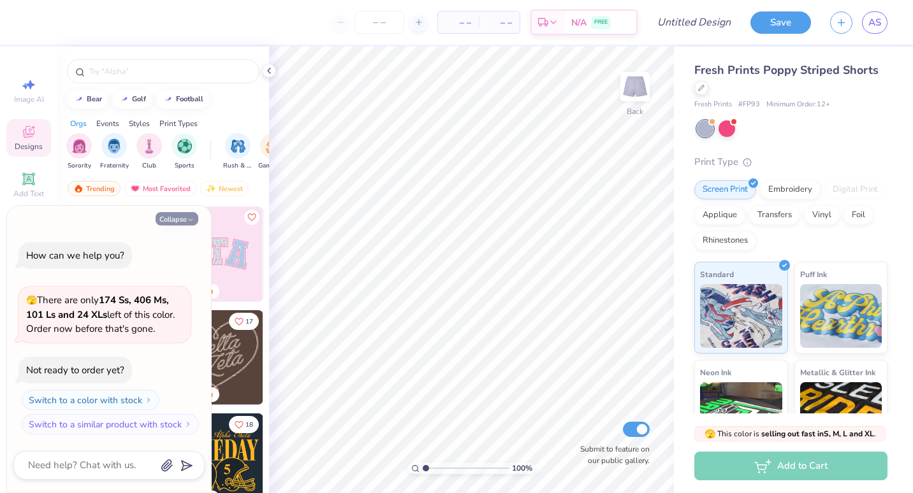
click at [188, 217] on icon "button" at bounding box center [191, 220] width 8 height 8
type textarea "x"
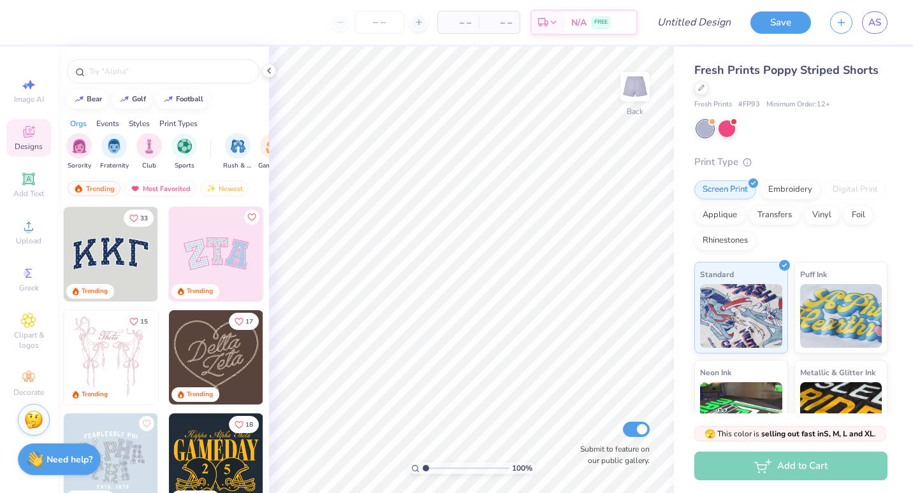
click at [118, 259] on img at bounding box center [111, 254] width 94 height 94
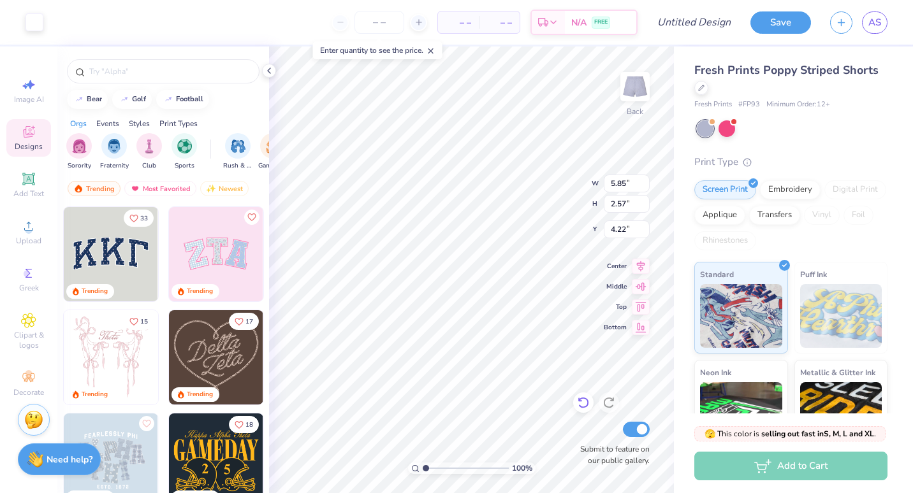
click at [583, 400] on icon at bounding box center [583, 402] width 13 height 13
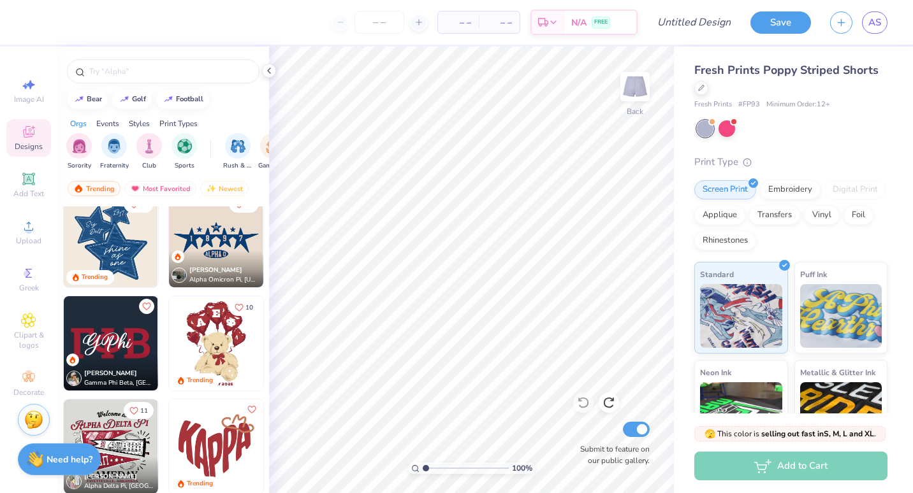
scroll to position [530, 0]
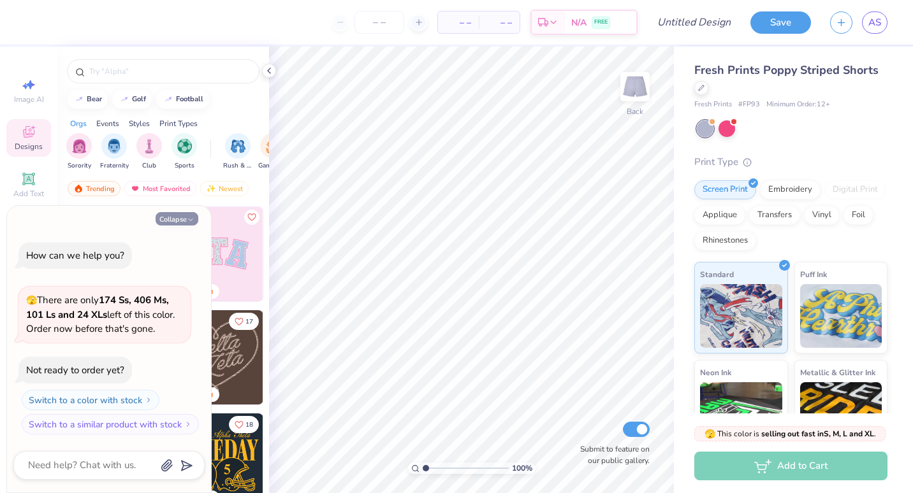
click at [182, 225] on button "Collapse" at bounding box center [177, 218] width 43 height 13
type textarea "x"
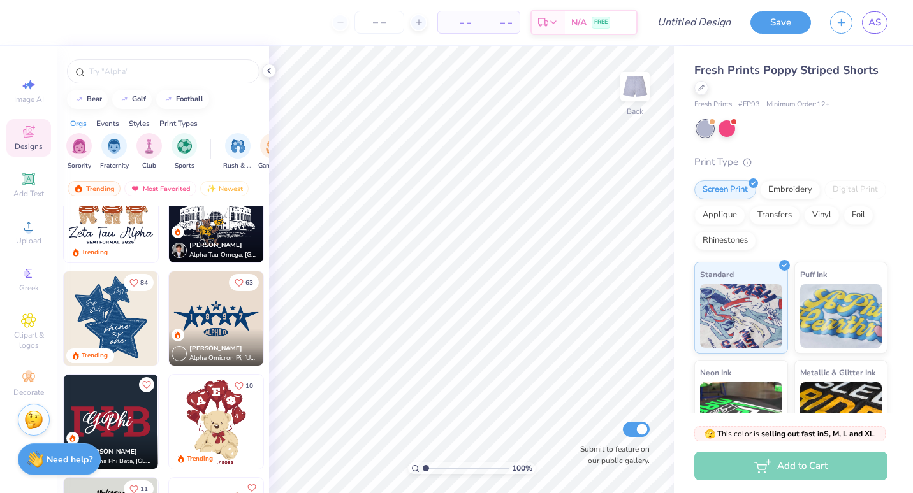
scroll to position [576, 0]
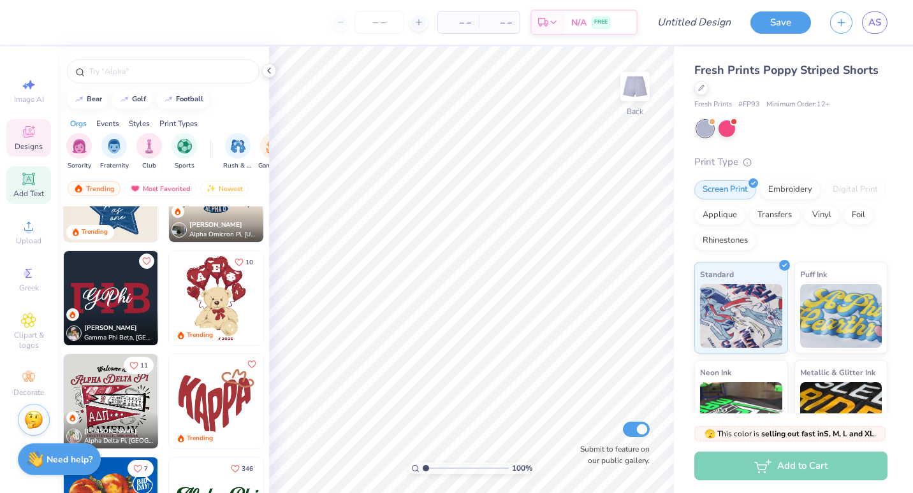
click at [29, 185] on icon at bounding box center [28, 178] width 15 height 15
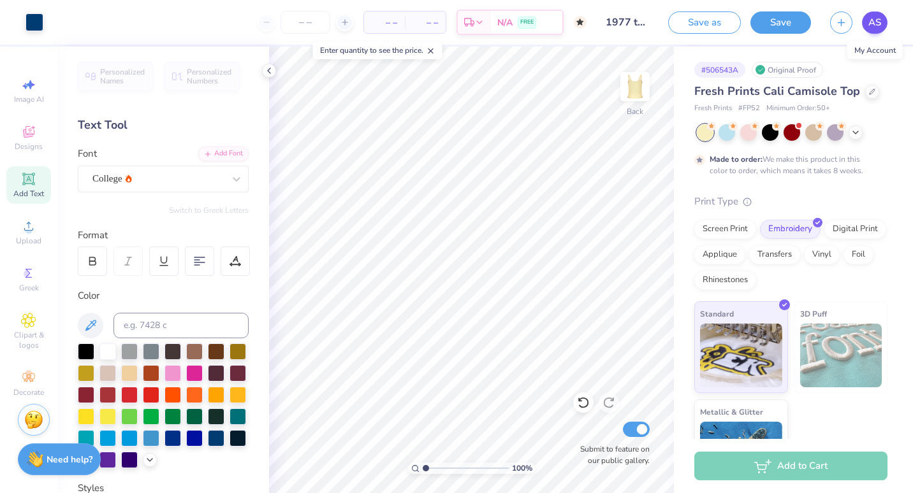
click at [876, 25] on span "AS" at bounding box center [874, 22] width 13 height 15
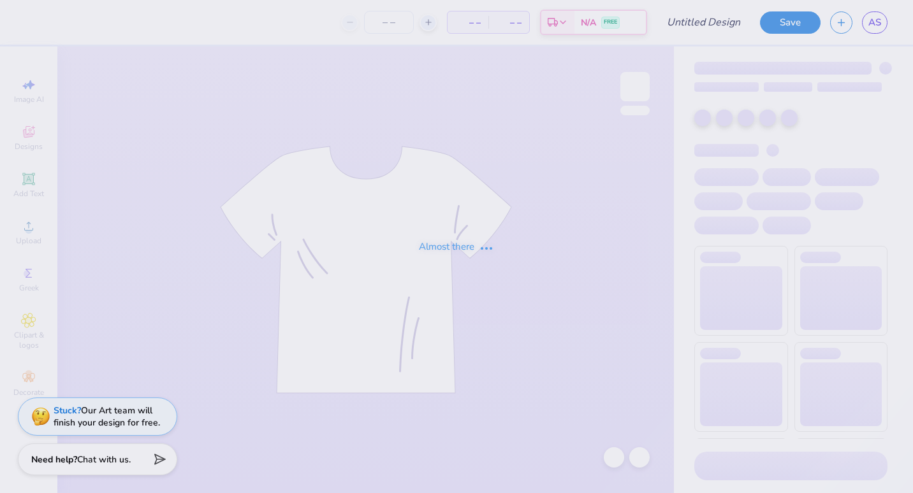
type input "key tank top"
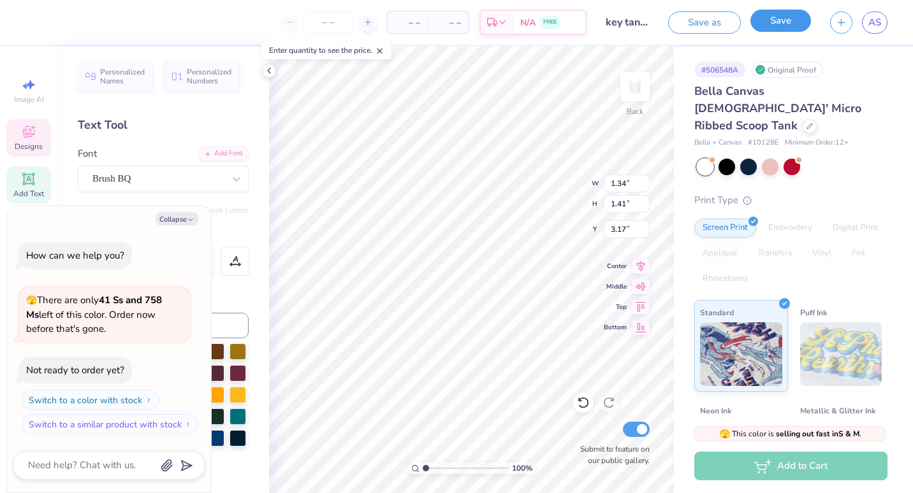
click at [771, 28] on button "Save" at bounding box center [780, 21] width 61 height 22
click at [767, 24] on div "Saving..." at bounding box center [767, 22] width 87 height 22
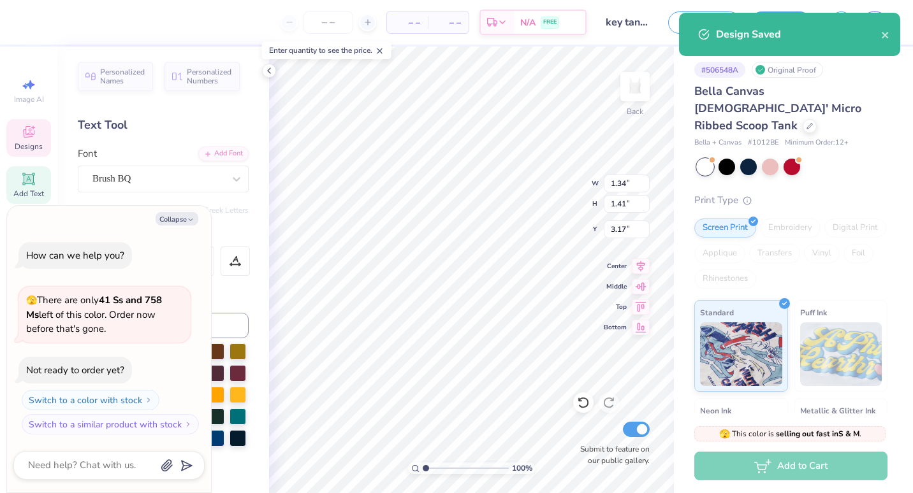
click at [894, 34] on div "Design Saved" at bounding box center [789, 34] width 221 height 43
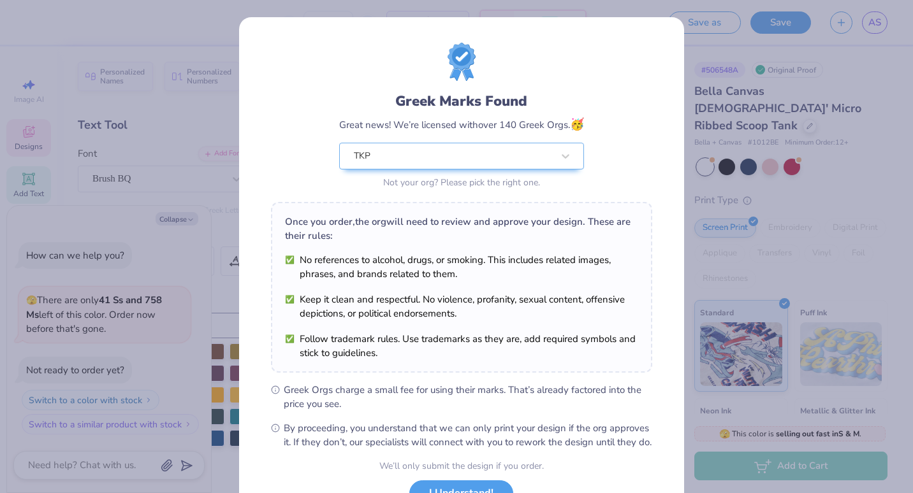
scroll to position [103, 0]
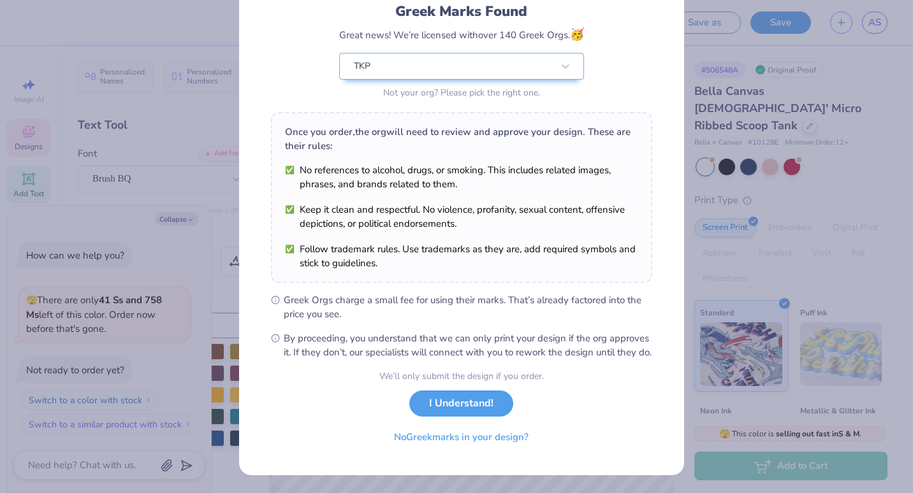
type textarea "x"
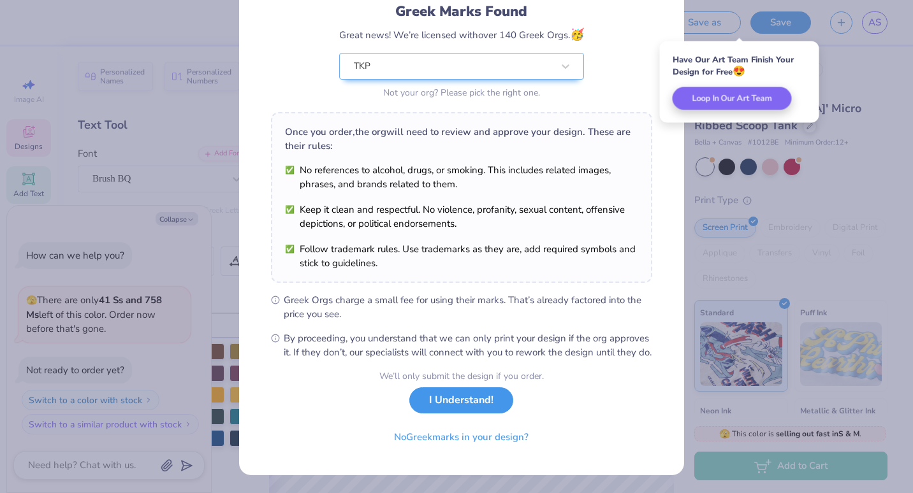
click at [482, 410] on button "I Understand!" at bounding box center [461, 401] width 104 height 26
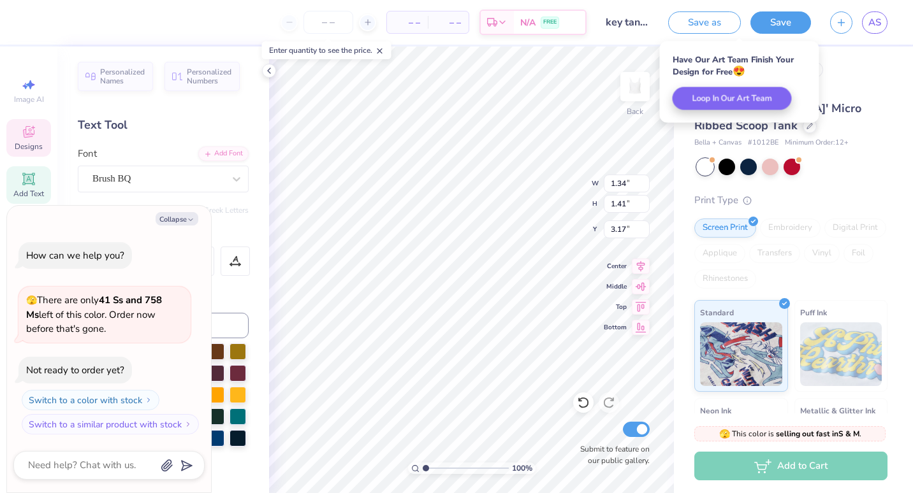
scroll to position [0, 0]
click at [866, 23] on link "AS" at bounding box center [874, 22] width 25 height 22
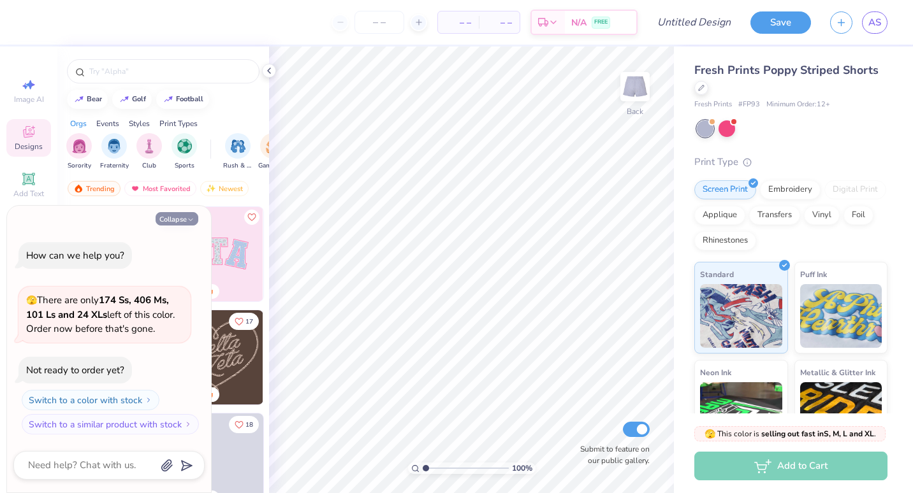
click at [178, 218] on button "Collapse" at bounding box center [177, 218] width 43 height 13
type textarea "x"
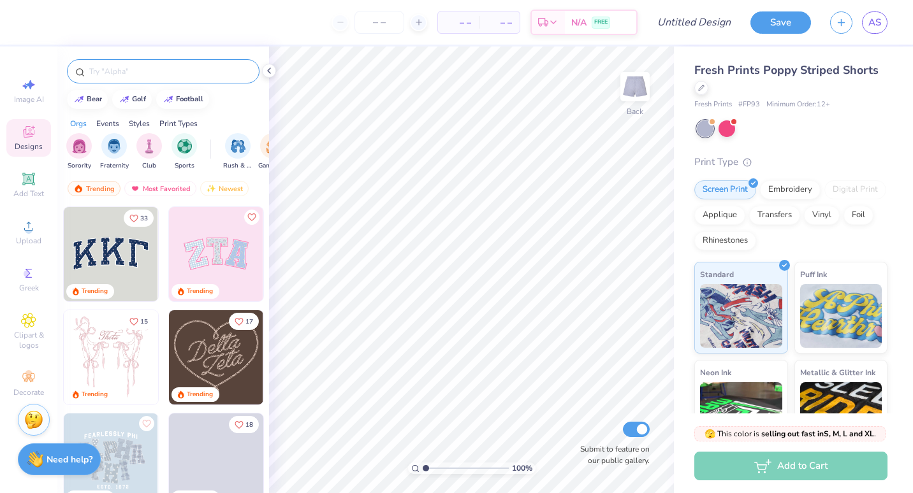
click at [150, 68] on input "text" at bounding box center [169, 71] width 163 height 13
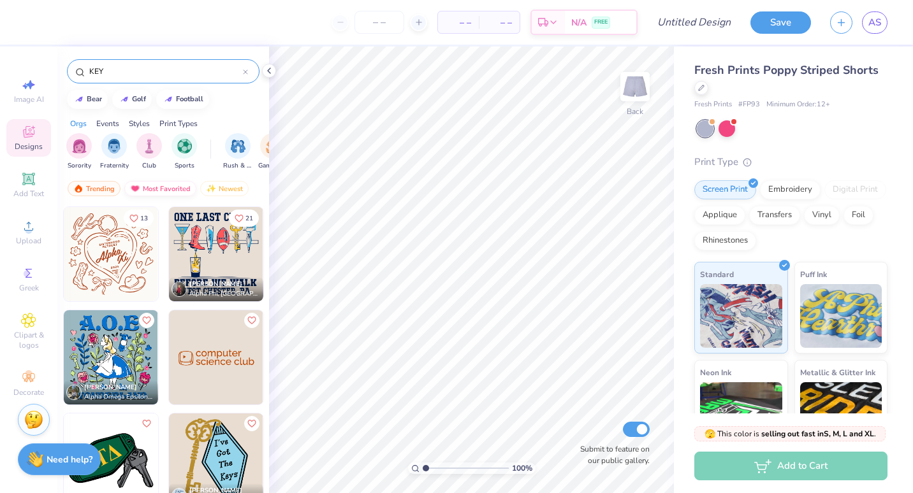
type input "KEY"
click at [171, 188] on div "Most Favorited" at bounding box center [160, 188] width 72 height 15
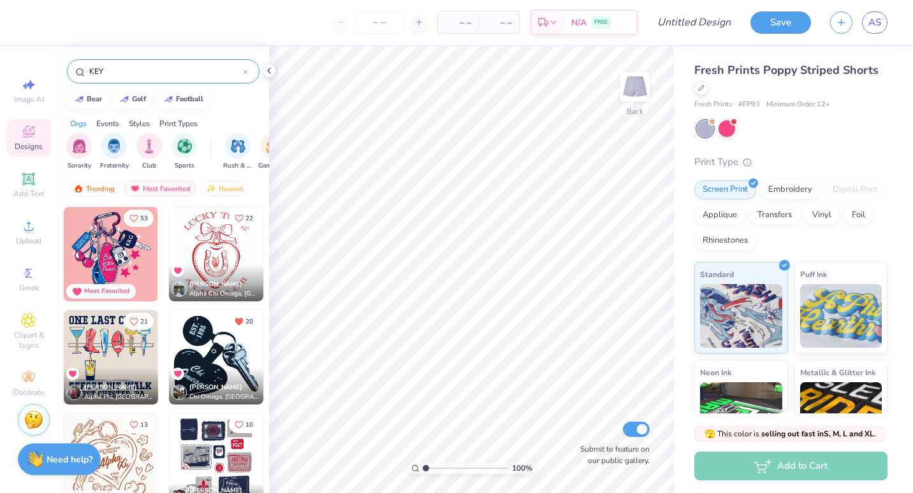
click at [210, 337] on img at bounding box center [216, 357] width 94 height 94
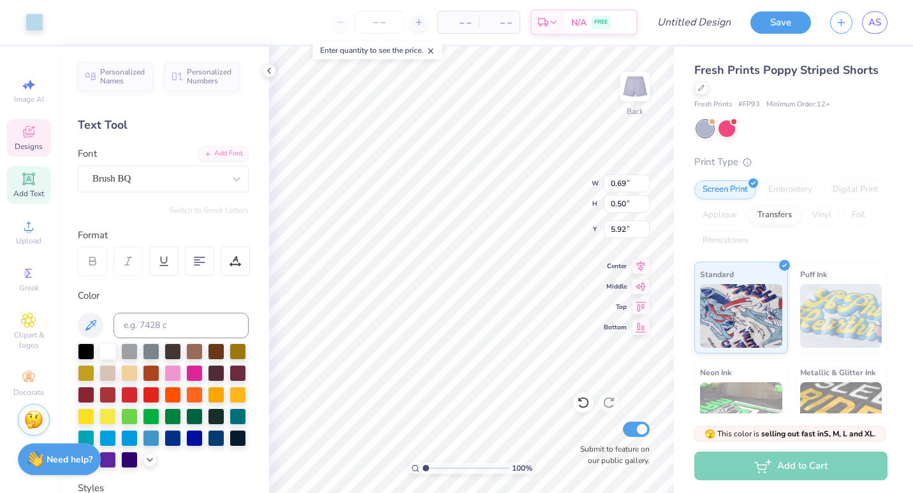
scroll to position [10, 1]
type input "4.14"
type input "4.07"
type input "3.46"
type input "1.07036786301454"
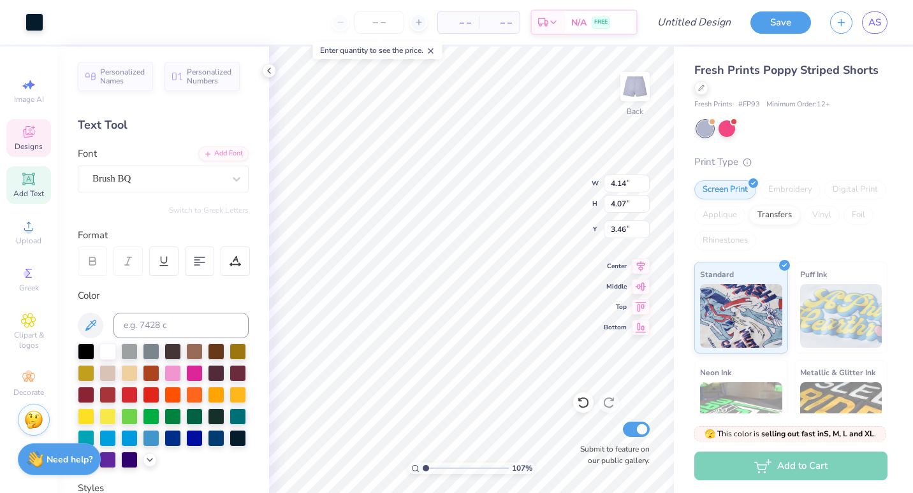
type input "0.69"
type input "0.50"
type input "5.92"
type input "1.07036786301454"
type textarea "Ch"
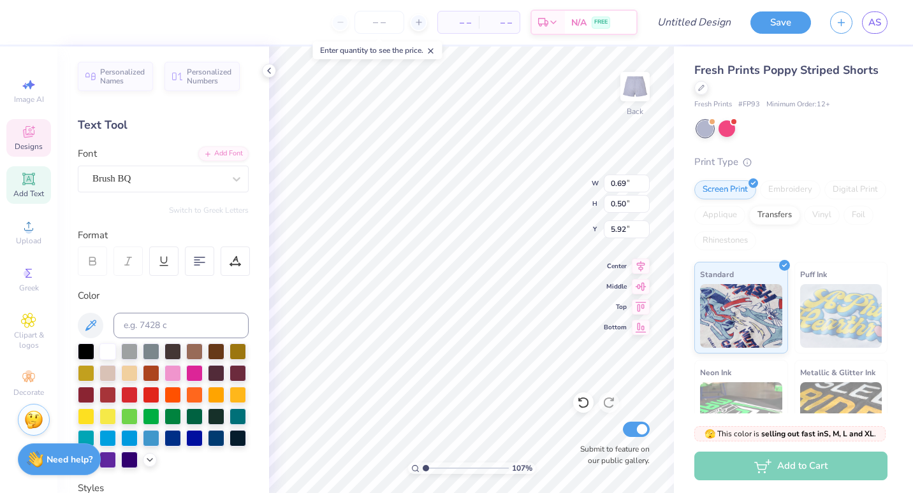
type input "1.07036786301454"
type textarea "C"
type input "1.07036786301454"
type textarea "t"
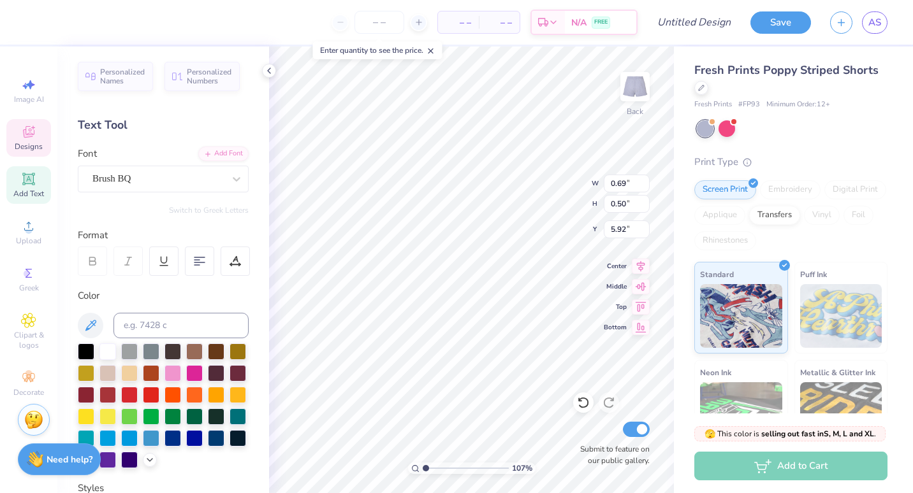
type input "1.07036786301454"
type textarea "tk"
type input "1.07036786301454"
type textarea "tkp"
type input "1.07036786301454"
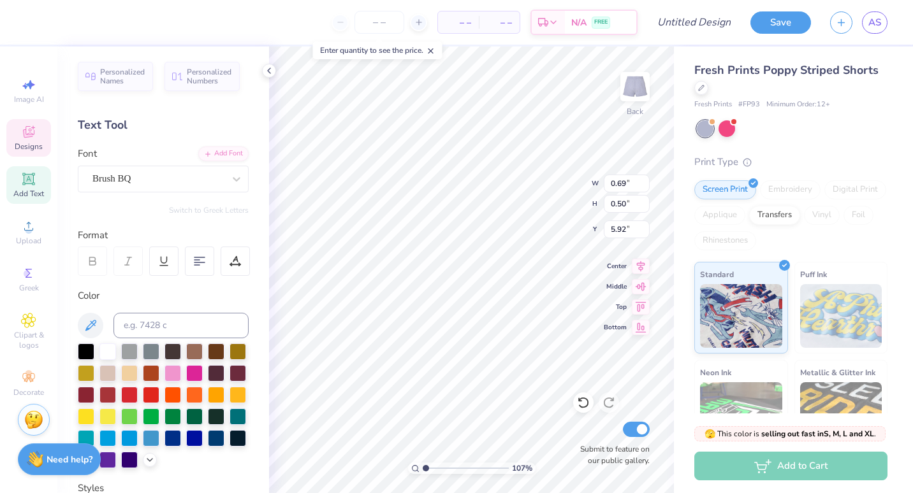
type textarea "tk"
type input "1.07036786301454"
type textarea "t"
type input "1.07036786301454"
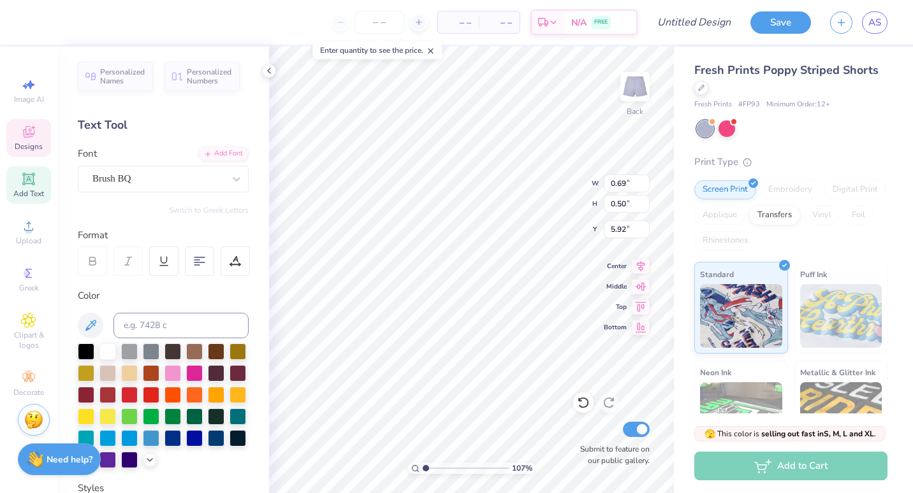
type input "1.07036786301454"
type textarea "T"
type input "1.07036786301454"
type textarea "TK"
type input "1.07036786301454"
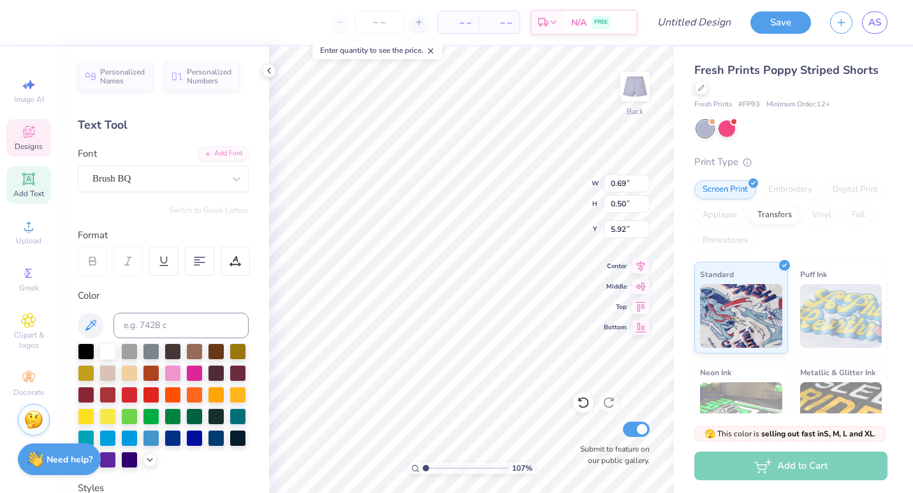
type textarea "TKP"
type input "1.07036786301454"
type input "4.14"
type input "4.07"
type input "3.46"
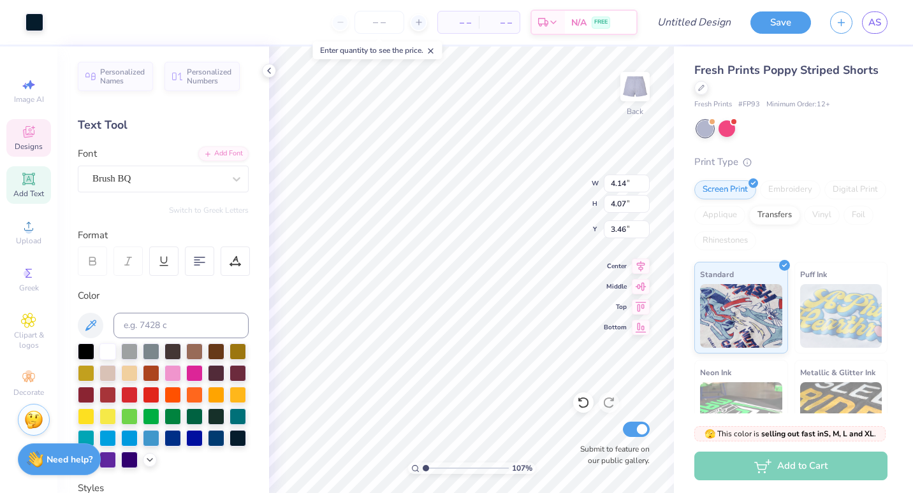
type input "1.07036786301454"
type input "0.95"
type input "0.75"
type input "5.70"
click at [94, 459] on div at bounding box center [86, 459] width 17 height 17
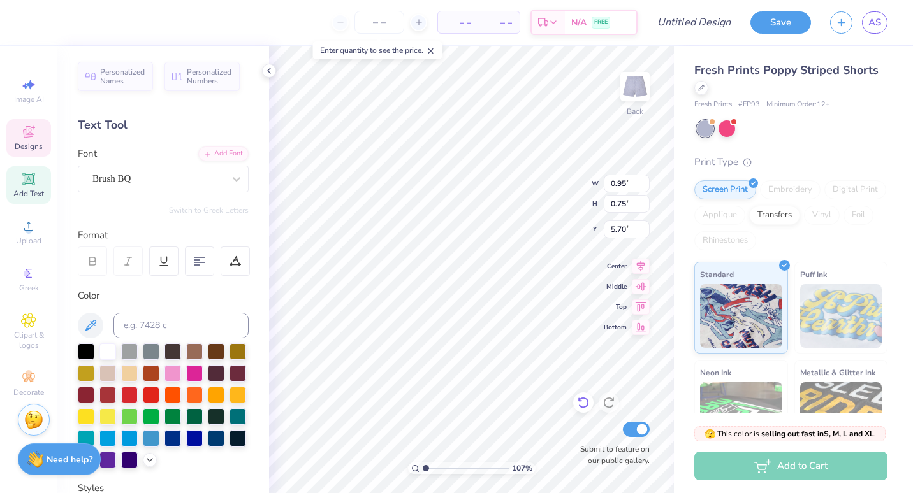
type input "1.07036786301454"
type input "8.46"
type input "1.07036786301454"
type input "8.37"
type input "1.07036786301454"
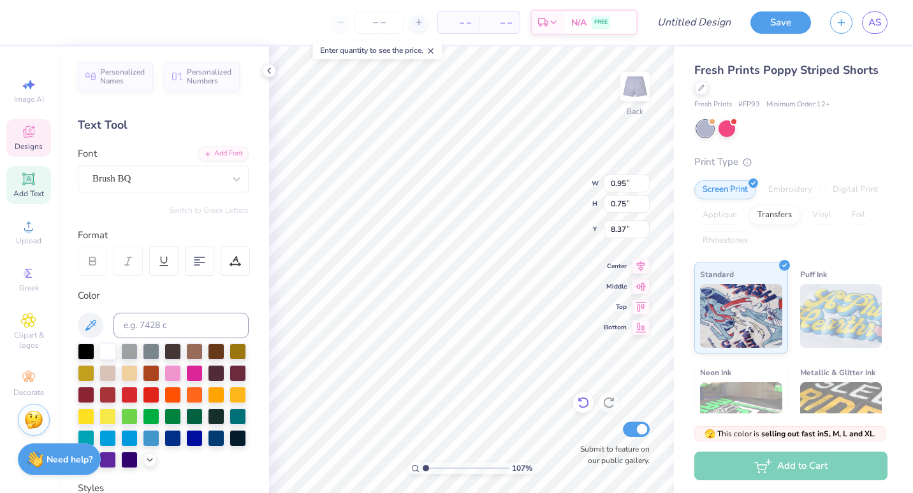
type input "1.09"
type input "0.42"
type input "8.59"
type input "1.07036786301454"
type textarea "TKP"
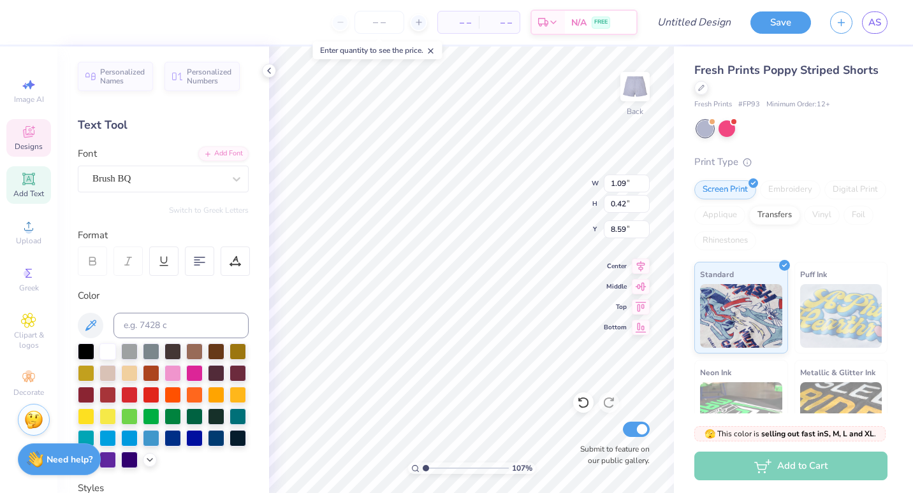
scroll to position [10, 2]
type input "1.07036786301454"
type textarea "TKP E"
type input "1.07036786301454"
type textarea "TKP ES"
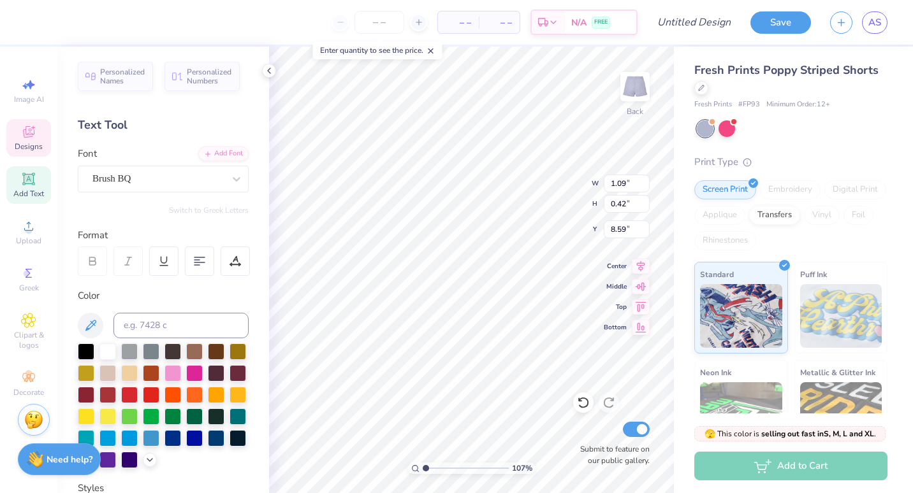
type input "1.07036786301454"
type textarea "TKP EST"
type input "1.07036786301454"
type textarea "TKP ES"
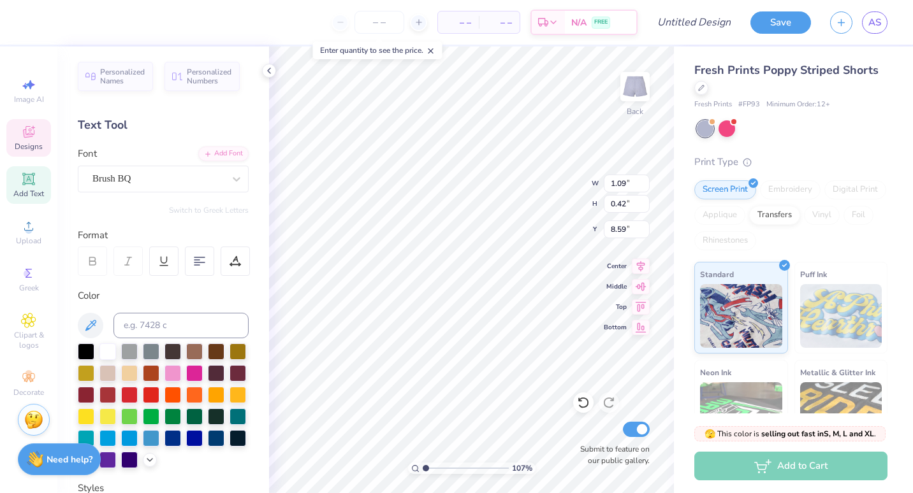
type input "1.07036786301454"
type textarea "TKP E"
type input "1.07036786301454"
type textarea "TKP"
type input "1.07036786301454"
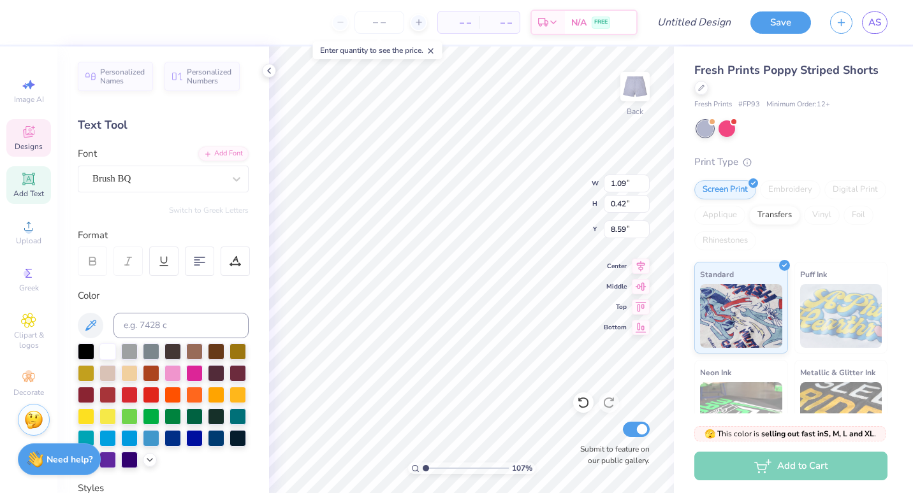
type textarea "TKP e"
type input "1.07036786301454"
type textarea "TKP es"
type input "1.07036786301454"
type textarea "TKP est"
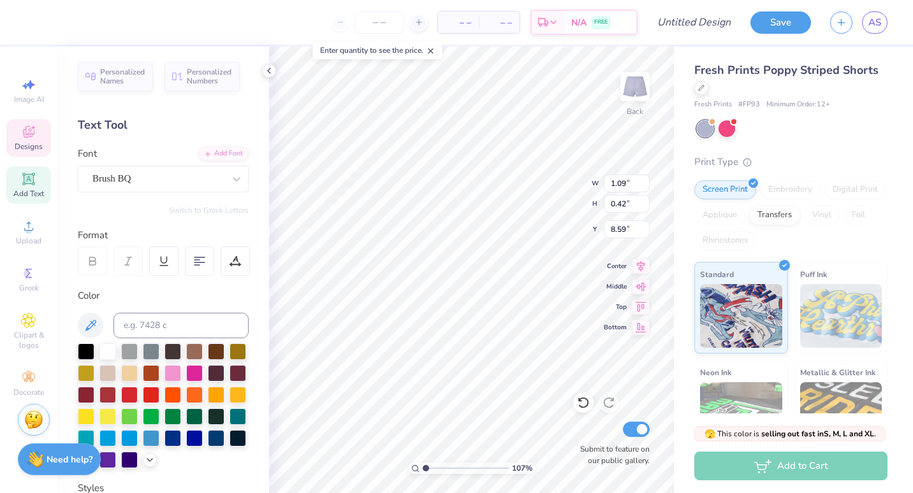
type input "1.07036786301454"
type textarea "TKP es"
type input "1.07036786301454"
type textarea "TKP e"
type input "1.07036786301454"
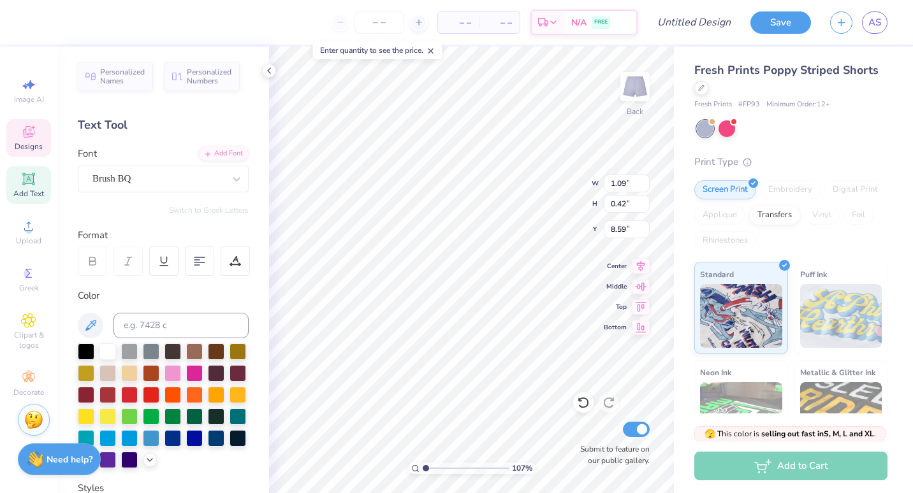
type textarea "TKP"
type input "1.07036786301454"
type textarea "TKP e"
type input "1.07036786301454"
type textarea "TKP es"
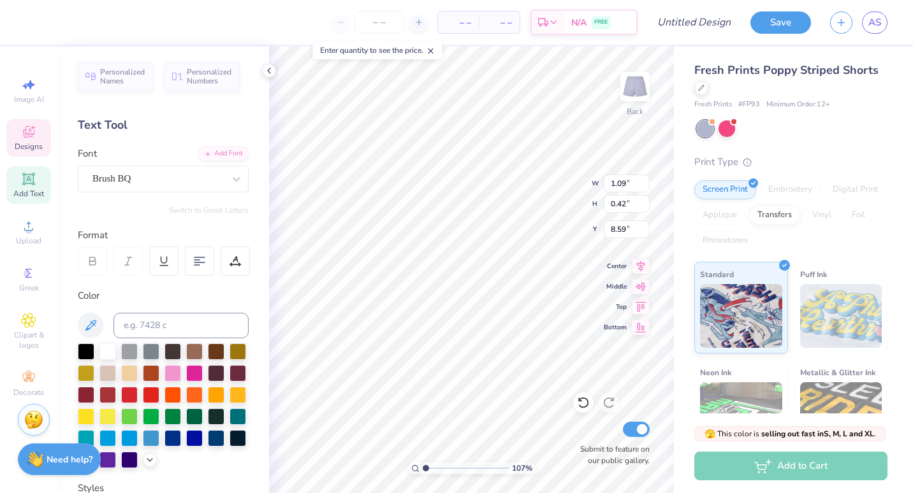
type input "1.07036786301454"
type textarea "TKP est"
type input "1.07036786301454"
type textarea "TKP est,"
type input "1.07036786301454"
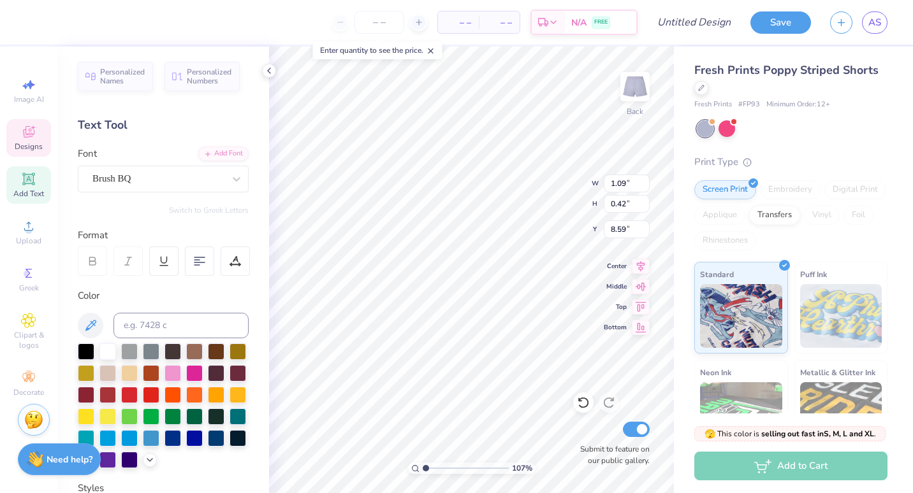
type textarea "TKP est"
type input "1.07036786301454"
type textarea "TKP est."
type input "1.07036786301454"
type textarea "TKP est.1"
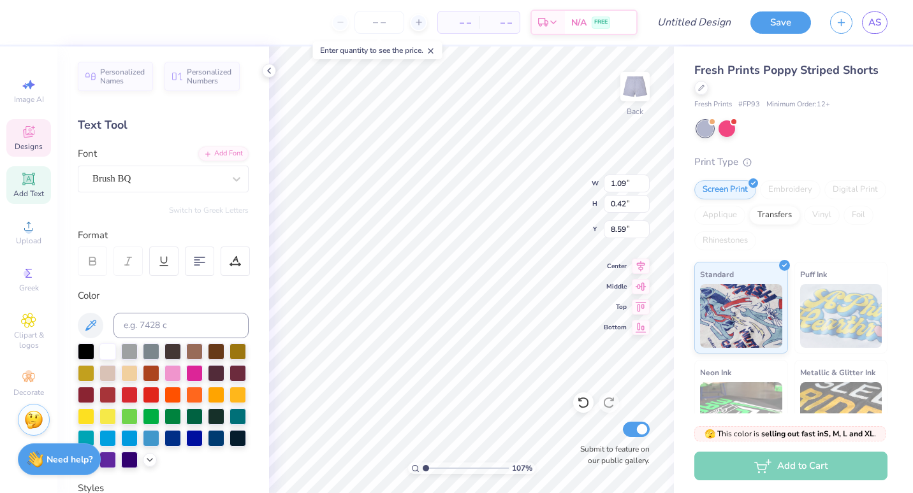
type input "1.07036786301454"
type textarea "TKP est.19"
type input "1.07036786301454"
type textarea "TKP est.197"
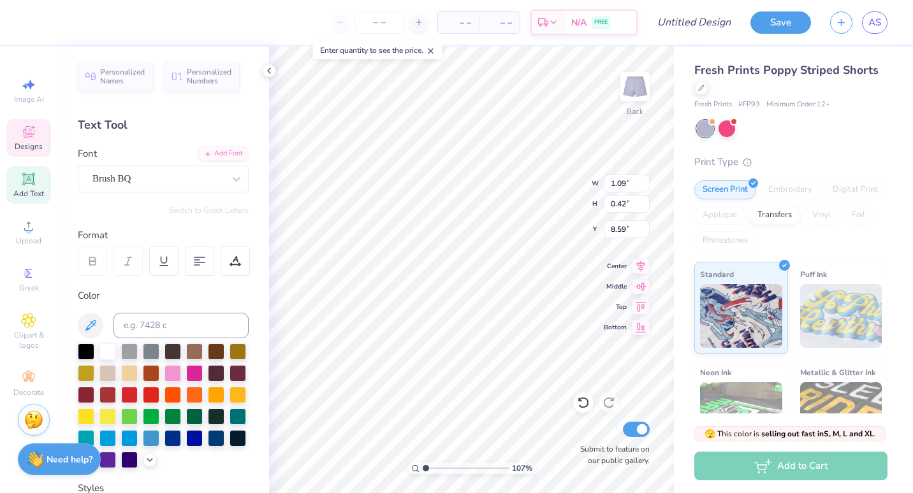
type input "1.07036786301454"
type textarea "TKP est.1977"
click at [24, 135] on icon at bounding box center [29, 133] width 10 height 8
type input "1.07036786301454"
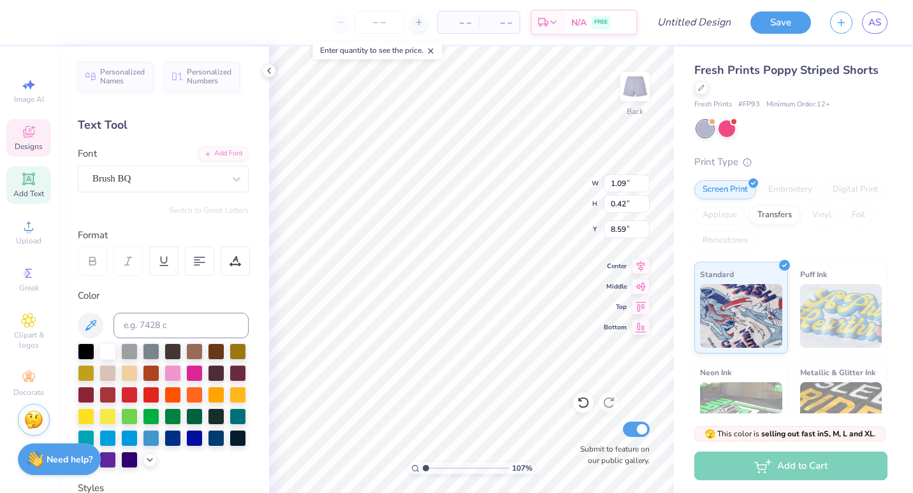
type input "2.77"
type input "0.57"
type input "8.53"
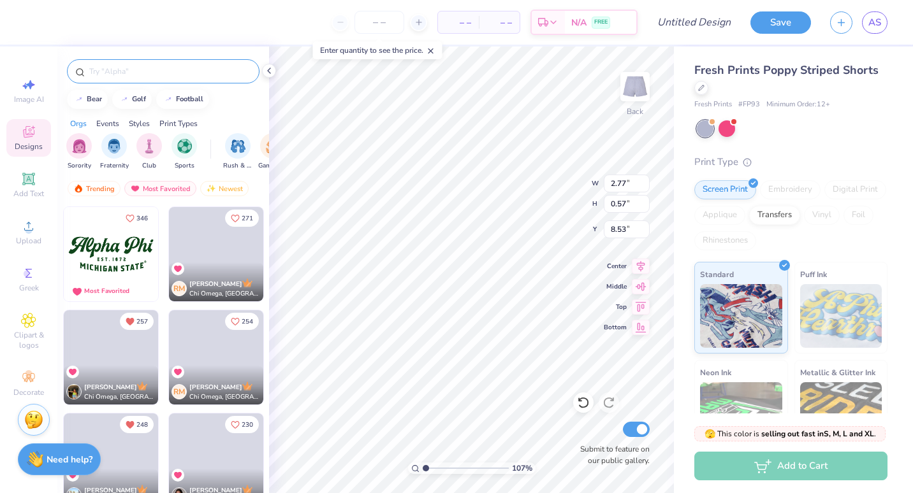
click at [145, 71] on input "text" at bounding box center [169, 71] width 163 height 13
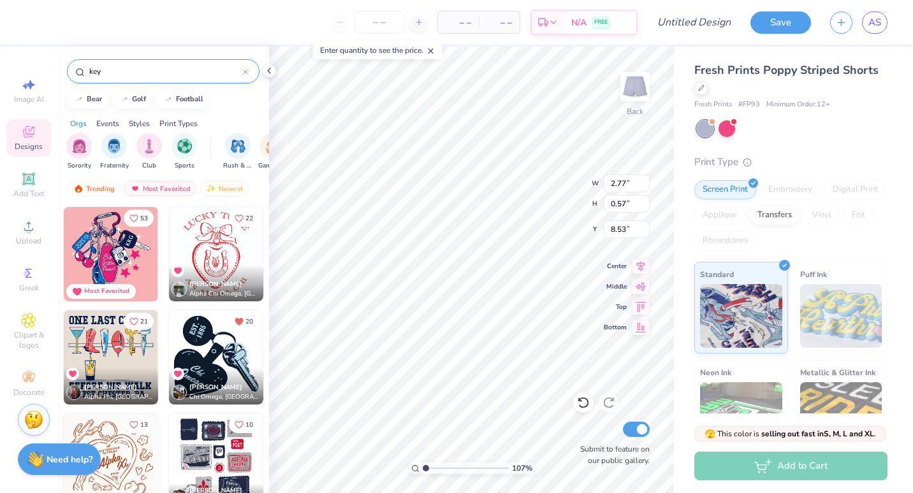
type input "key"
type input "1.07036786301454"
type input "0.56"
type input "8.54"
type input "1.07036786301454"
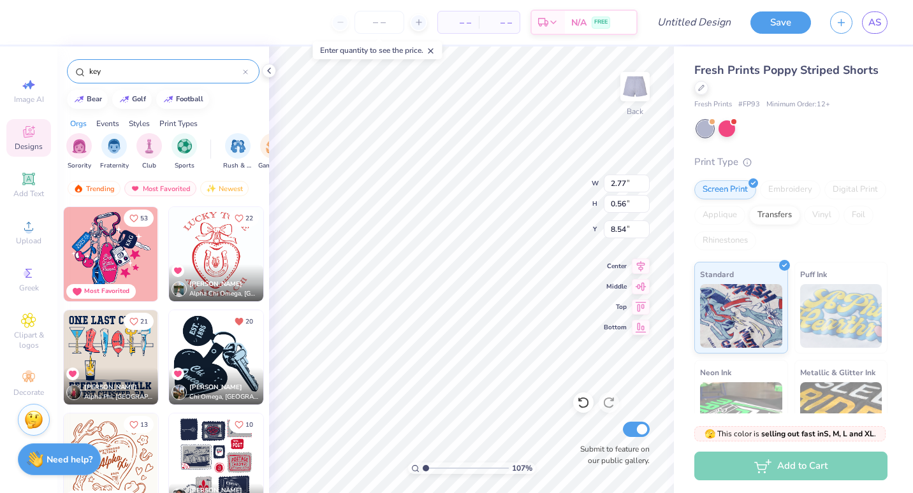
type input "9.94"
click at [600, 426] on div "Submit to feature on our public gallery." at bounding box center [611, 442] width 76 height 47
click at [599, 421] on div "Submit to feature on our public gallery." at bounding box center [611, 442] width 76 height 47
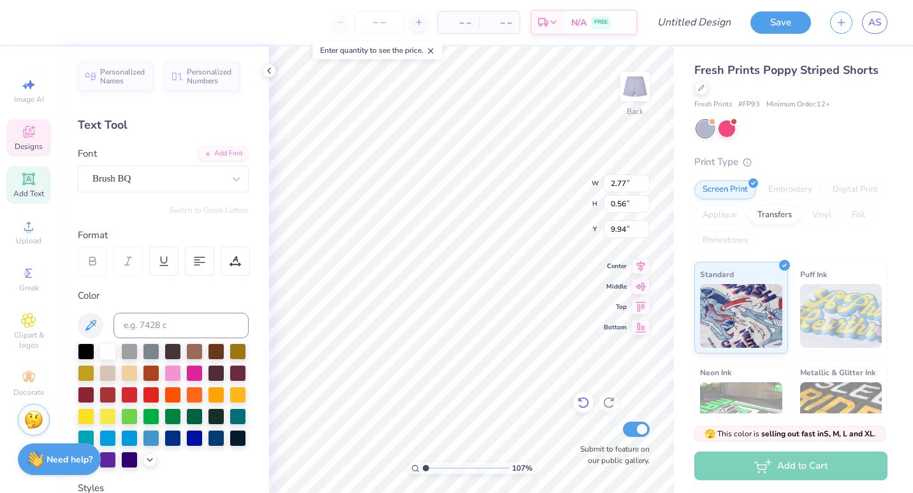
type input "1.07036786301454"
type input "9.70"
type input "1.07036786301454"
type input "2.73"
type input "0.81"
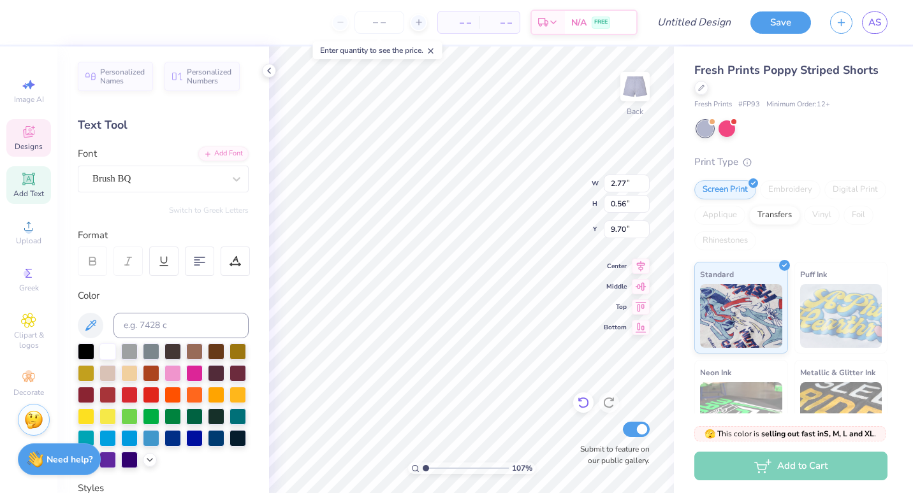
type input "9.57"
type input "1.07036786301454"
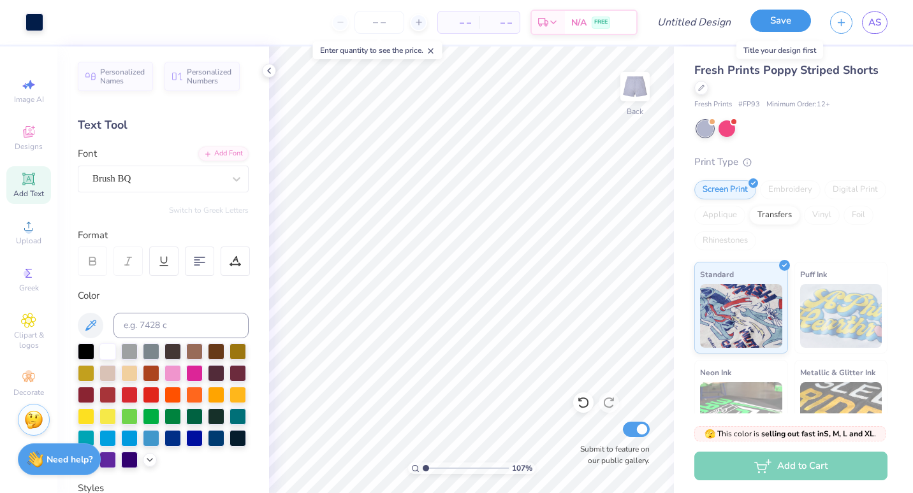
click at [789, 22] on button "Save" at bounding box center [780, 21] width 61 height 22
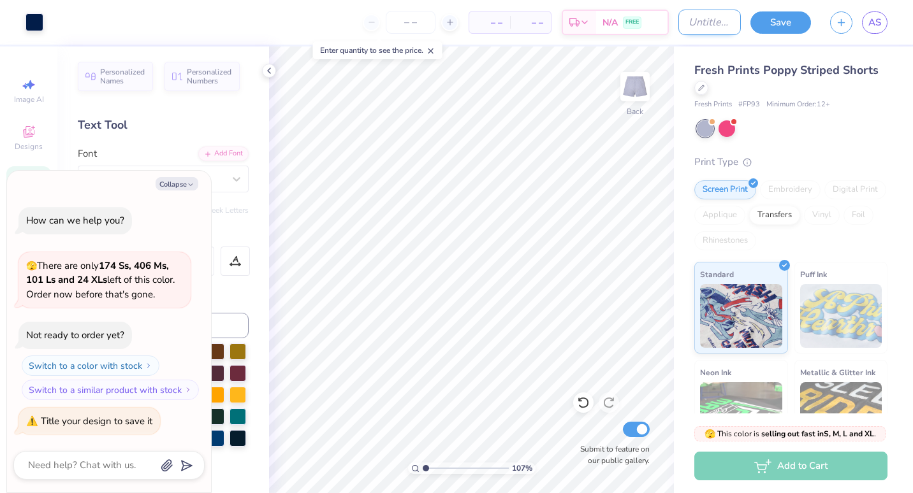
type textarea "x"
click at [678, 25] on input "Design Title" at bounding box center [709, 22] width 62 height 25
type input "e"
type input "1.07036786301454"
type textarea "x"
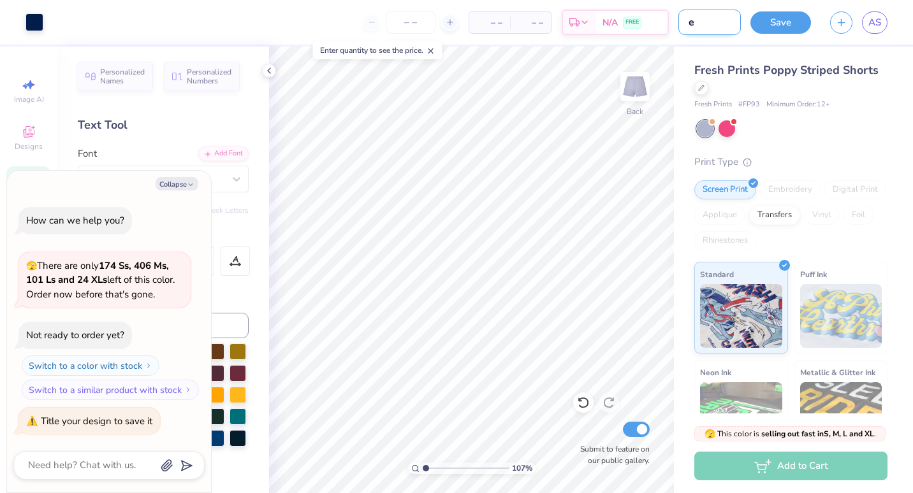
type input "es"
type input "1.07036786301454"
type textarea "x"
type input "e"
type input "1.07036786301454"
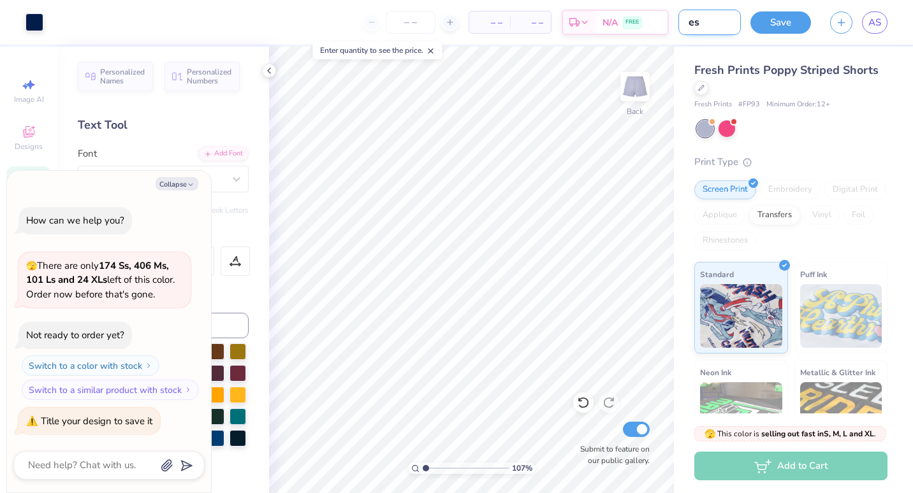
type textarea "x"
type input "1.07036786301454"
type textarea "x"
type input "t"
type input "1.07036786301454"
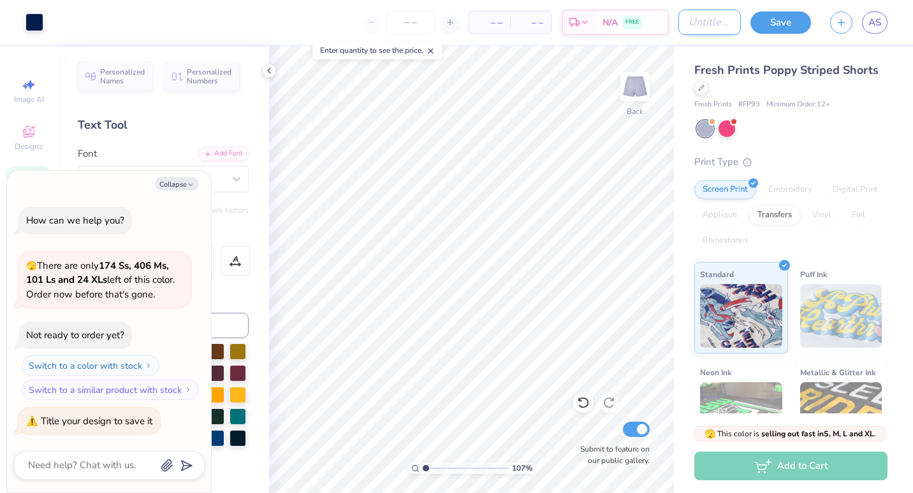
type textarea "x"
type input "tk"
type input "1.07036786301454"
type textarea "x"
type input "tkp"
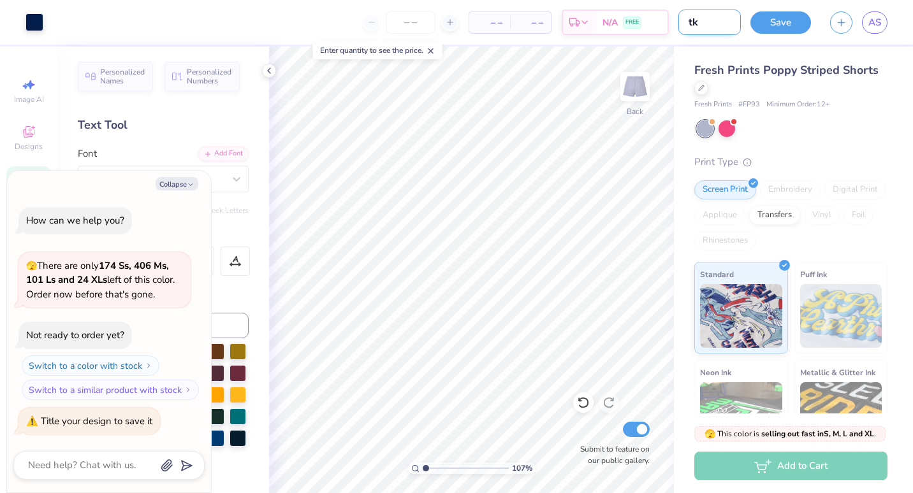
type input "1.07036786301454"
type textarea "x"
type input "tkp."
type input "1.07036786301454"
type textarea "x"
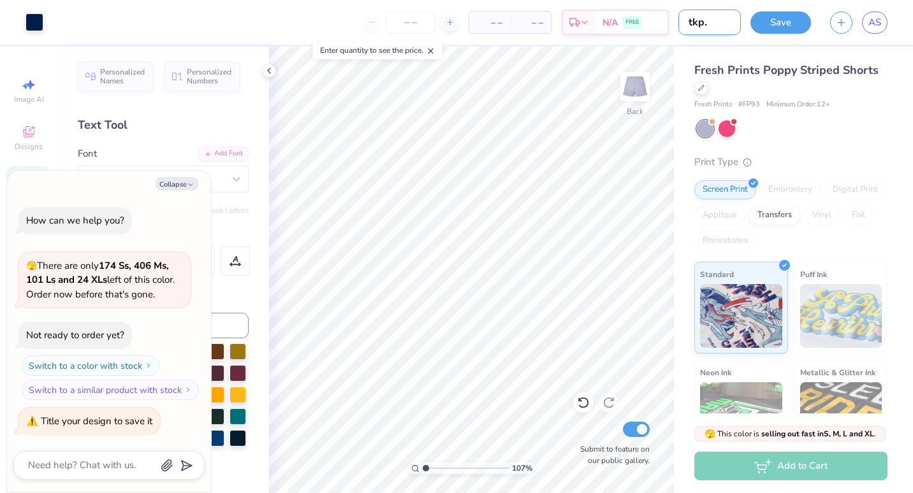
type input "tkp."
type input "1.07036786301454"
type textarea "x"
type input "tkp. e"
type input "1.07036786301454"
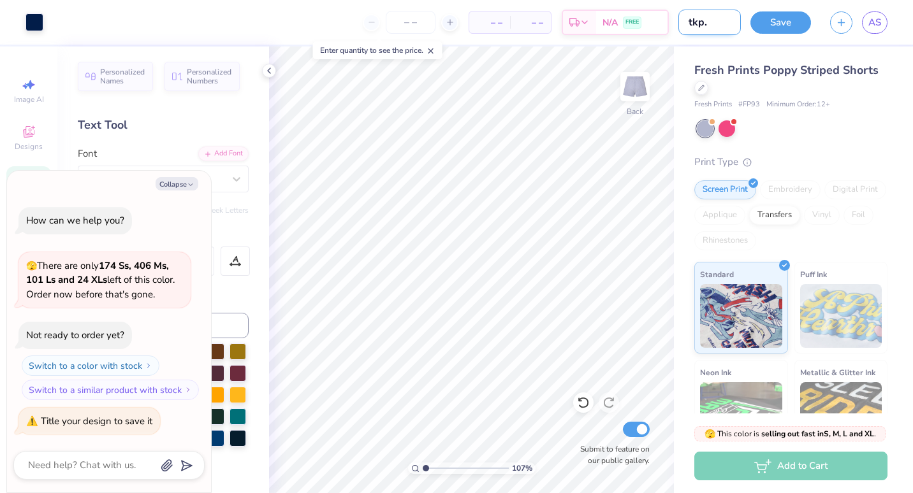
type textarea "x"
type input "tkp. es"
type input "1.07036786301454"
type textarea "x"
type input "tkp. est"
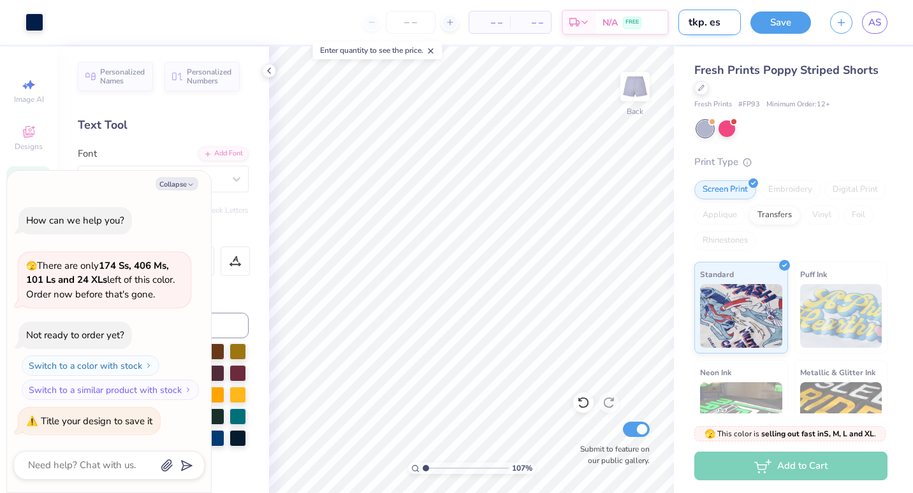
type input "1.07036786301454"
type textarea "x"
type input "tkp. est"
type input "1.07036786301454"
type textarea "x"
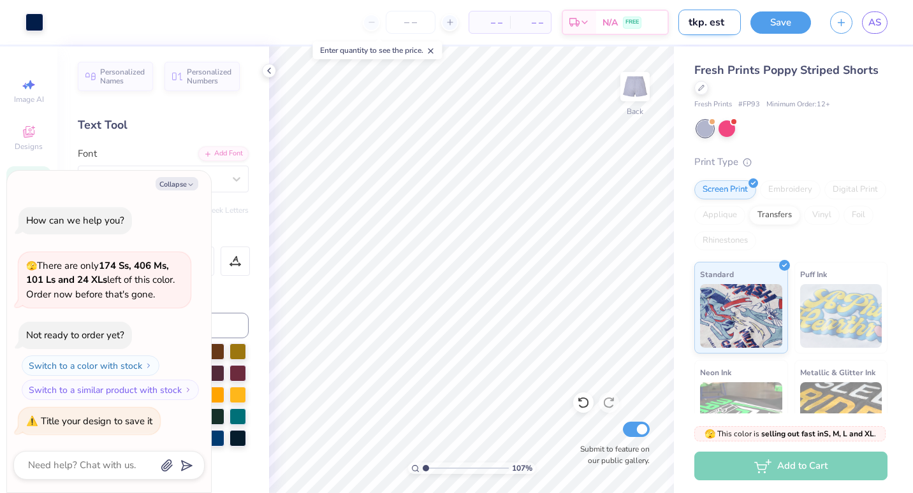
type input "tkp. est 1"
type input "1.07036786301454"
type textarea "x"
type input "tkp. est 19"
type input "1.07036786301454"
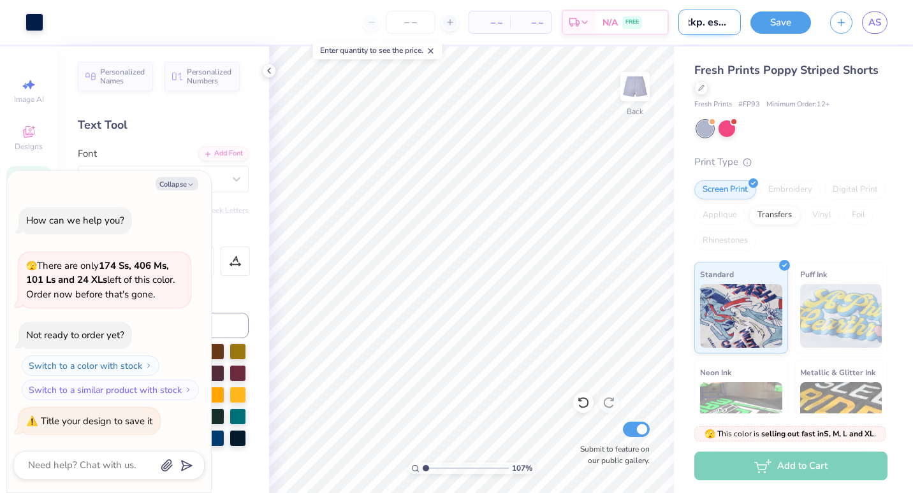
type textarea "x"
type input "tkp. est 197"
type input "1.07036786301454"
type textarea "x"
type input "tkp. est 1977"
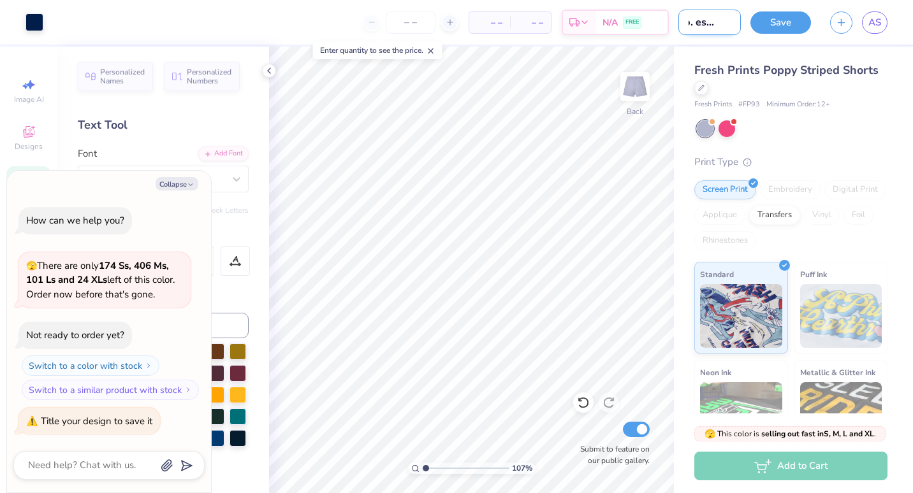
type input "1.07036786301454"
type textarea "x"
type input "tkp. est 1977"
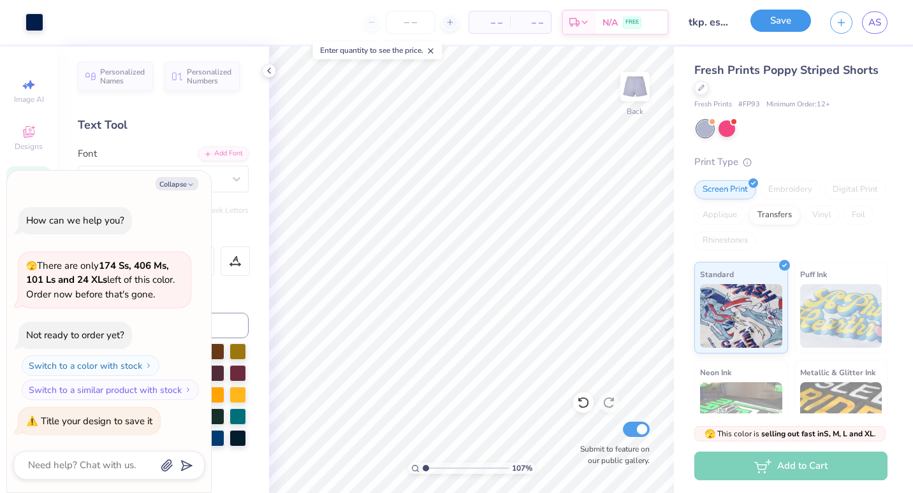
click at [768, 18] on button "Save" at bounding box center [780, 21] width 61 height 22
type input "1.07036786301454"
type textarea "x"
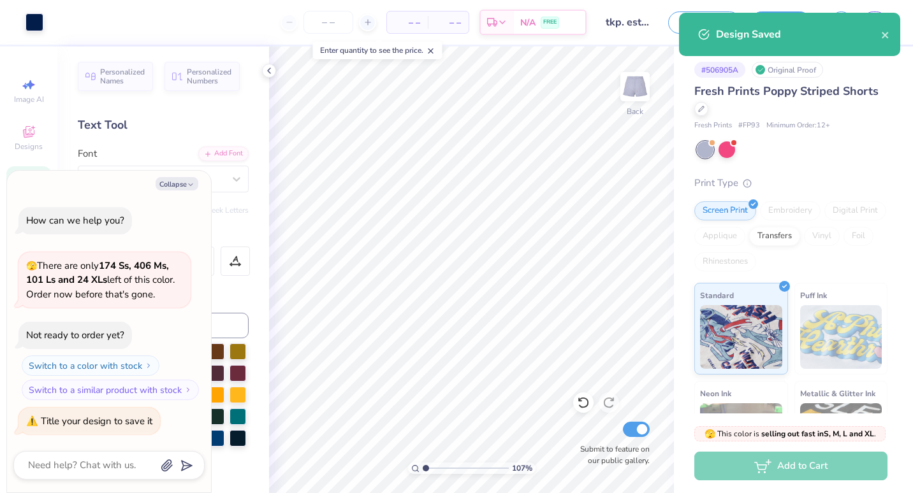
type input "1.07036786301454"
click at [880, 36] on div "Design Saved" at bounding box center [798, 34] width 165 height 15
type textarea "x"
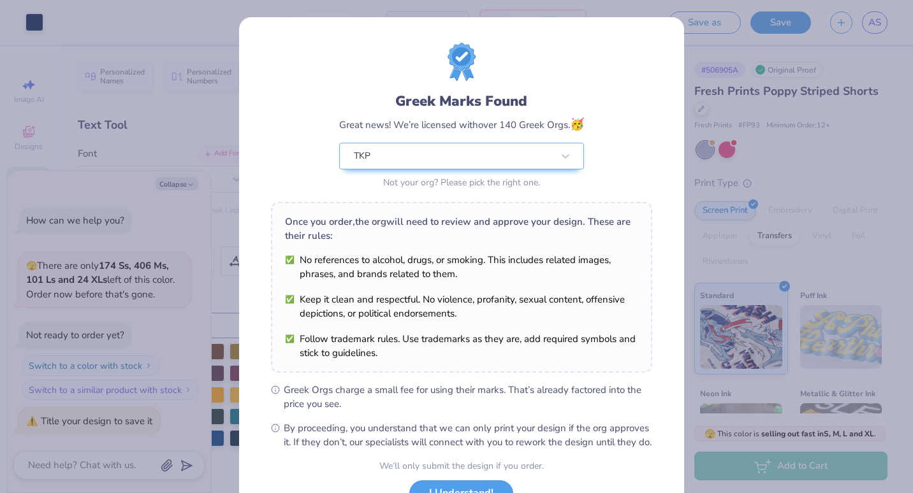
scroll to position [103, 0]
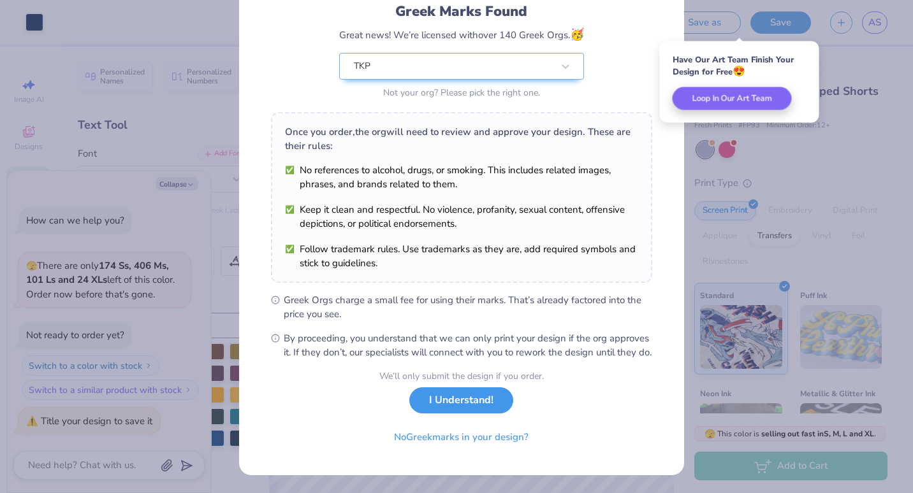
click at [456, 407] on button "I Understand!" at bounding box center [461, 401] width 104 height 26
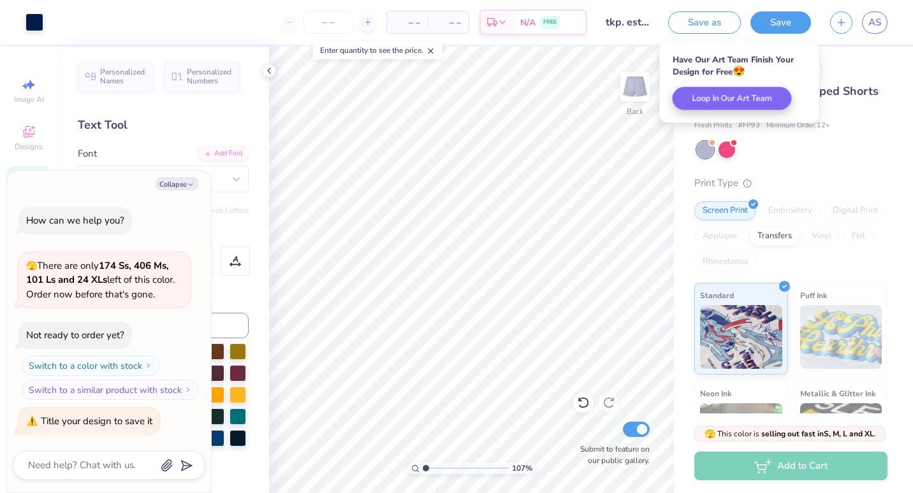
scroll to position [0, 0]
type input "1.07036786301454"
type textarea "x"
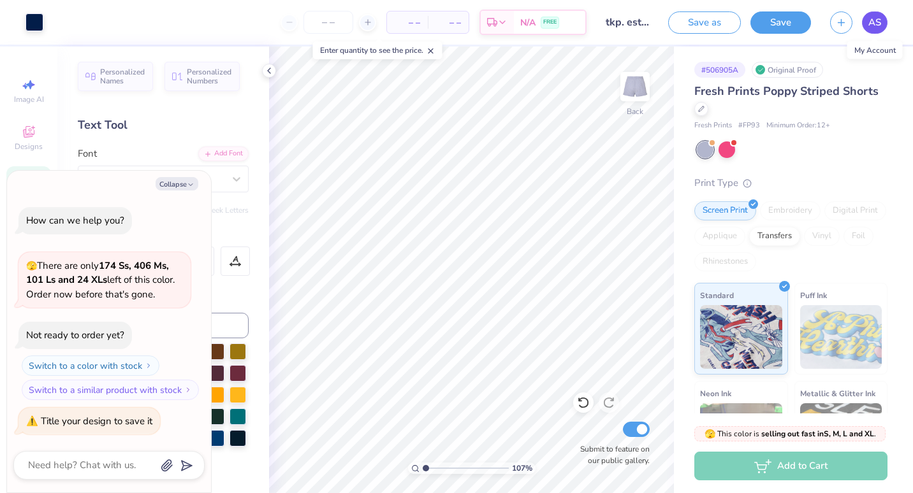
click at [869, 24] on span "AS" at bounding box center [874, 22] width 13 height 15
